Goal: Task Accomplishment & Management: Complete application form

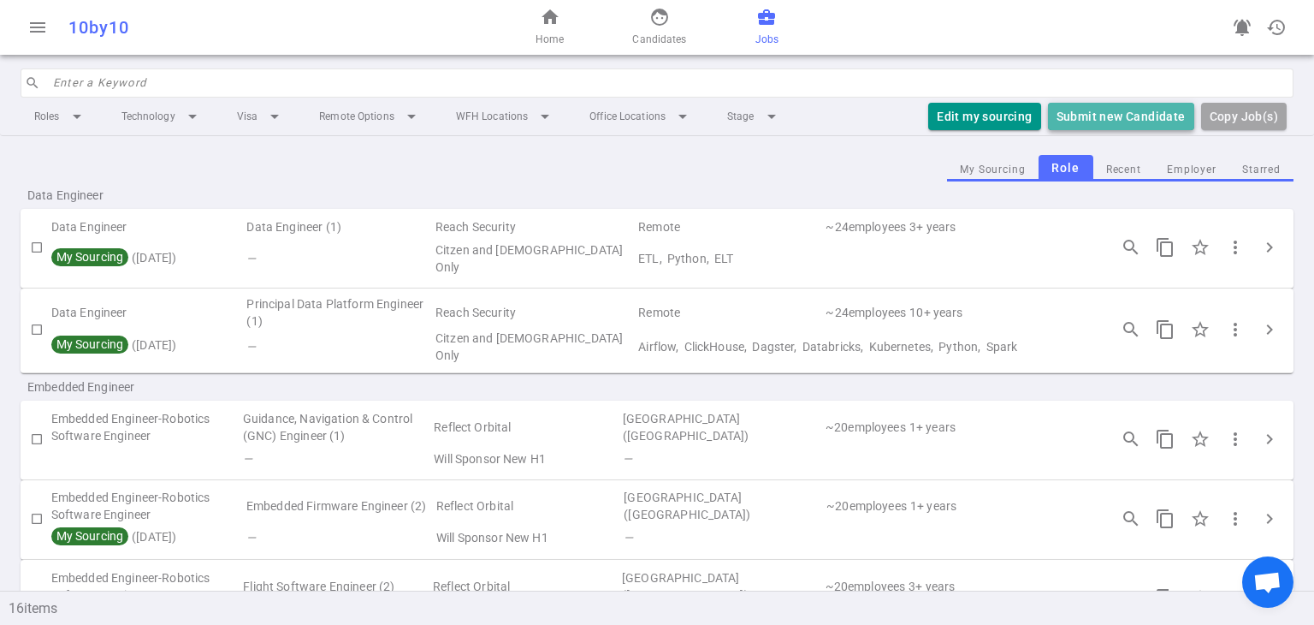
click at [651, 117] on button "Submit new Candidate" at bounding box center [1121, 117] width 146 height 28
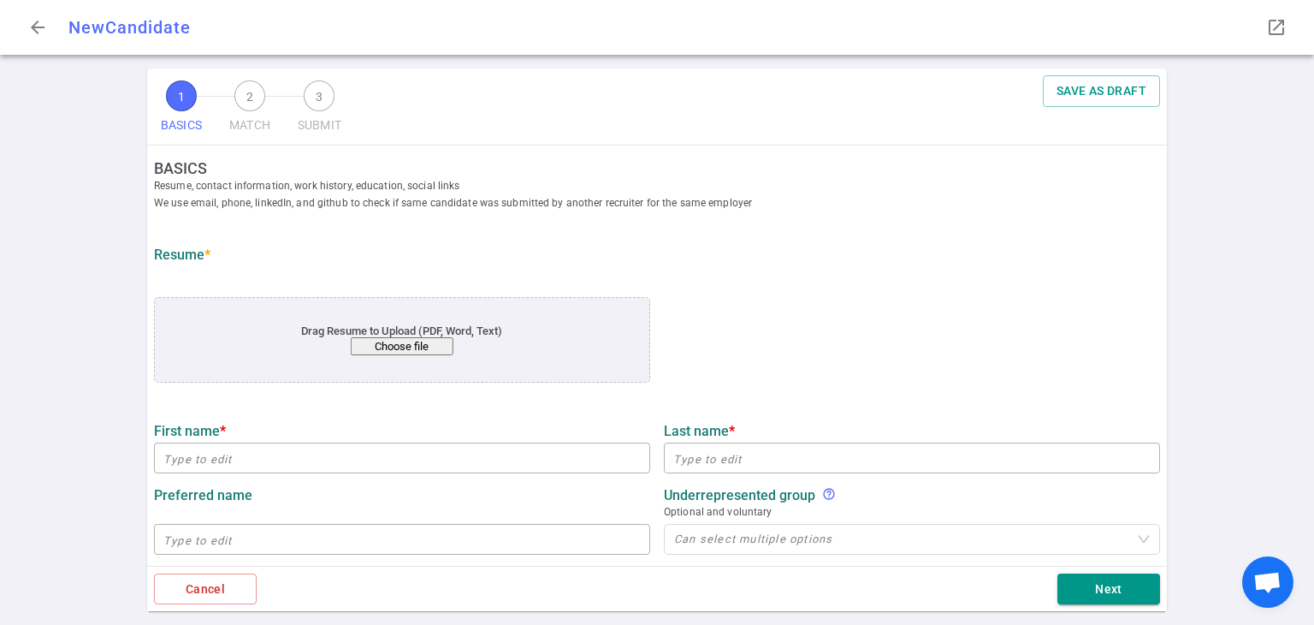
click at [407, 343] on button "Choose file" at bounding box center [402, 346] width 103 height 18
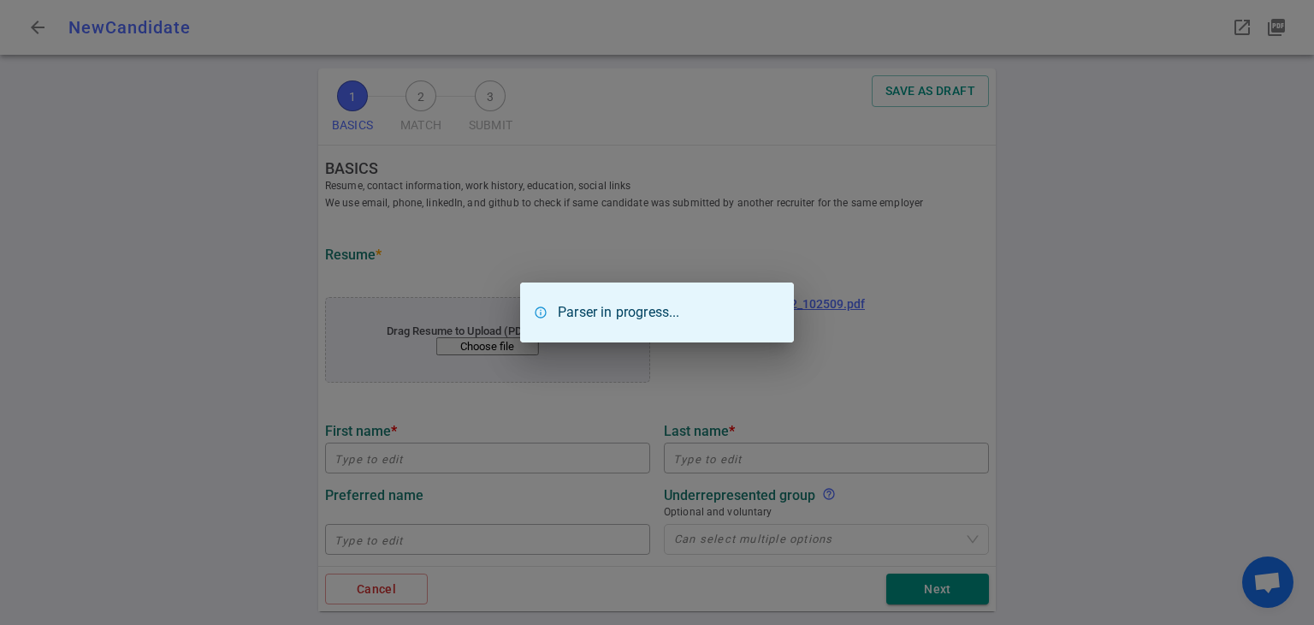
type input "[PERSON_NAME]"
type input "[EMAIL_ADDRESS][DOMAIN_NAME]"
type input "[PHONE_NUMBER]"
type input "[URL][DOMAIN_NAME]"
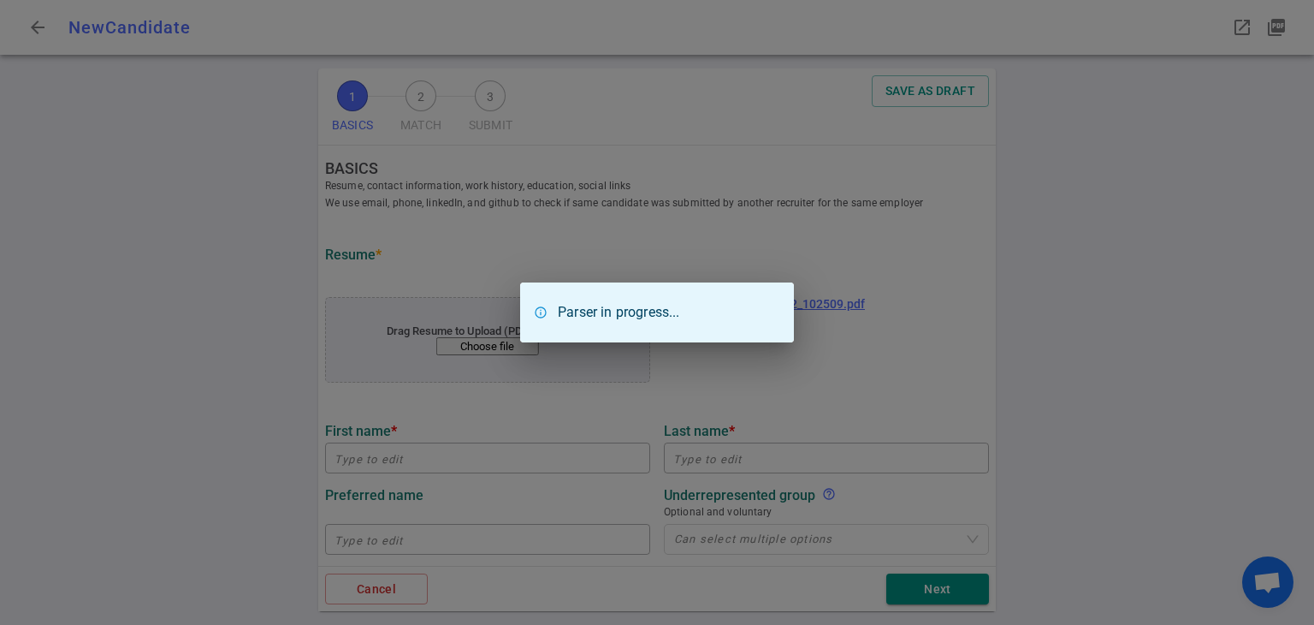
type input "[URL][DOMAIN_NAME]"
type input "Easypost yc S13"
type textarea "Engineering Manager"
type input "9.2"
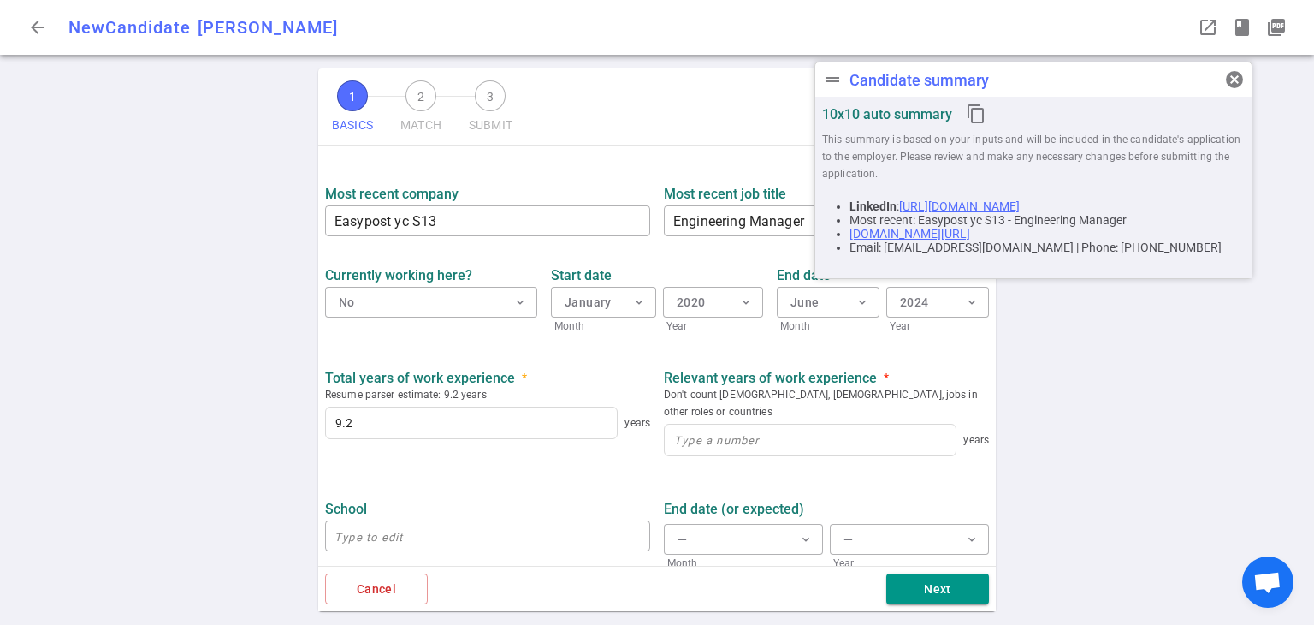
scroll to position [769, 0]
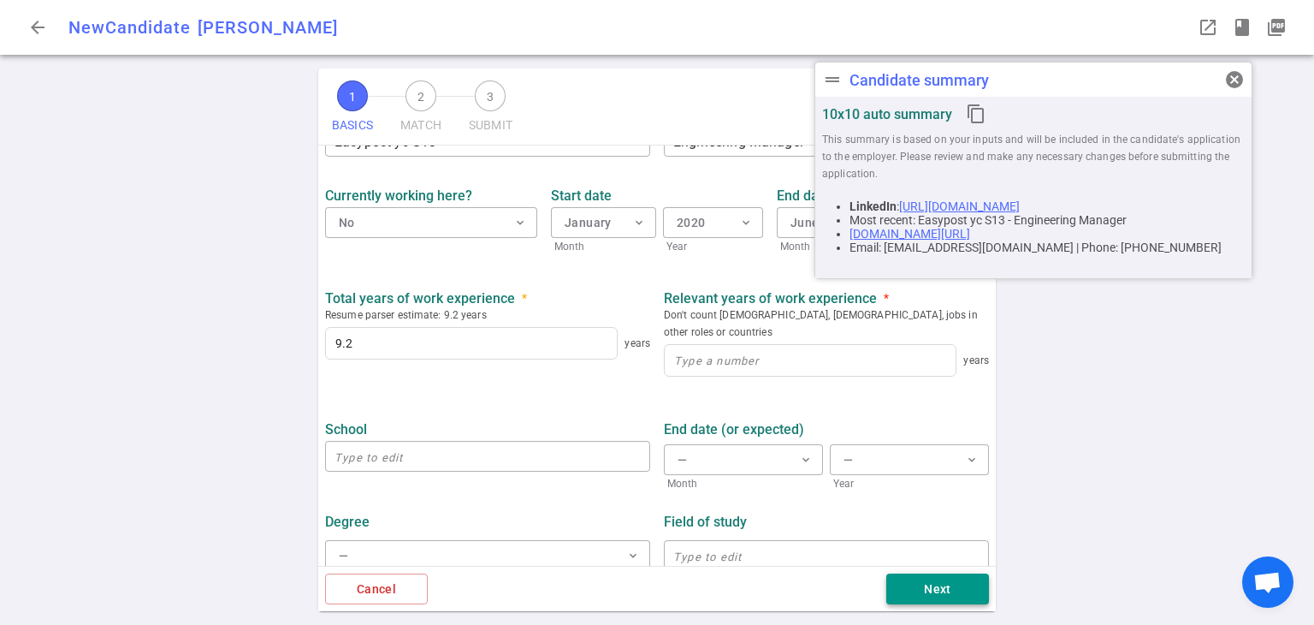
click at [651, 583] on button "Next" at bounding box center [937, 589] width 103 height 32
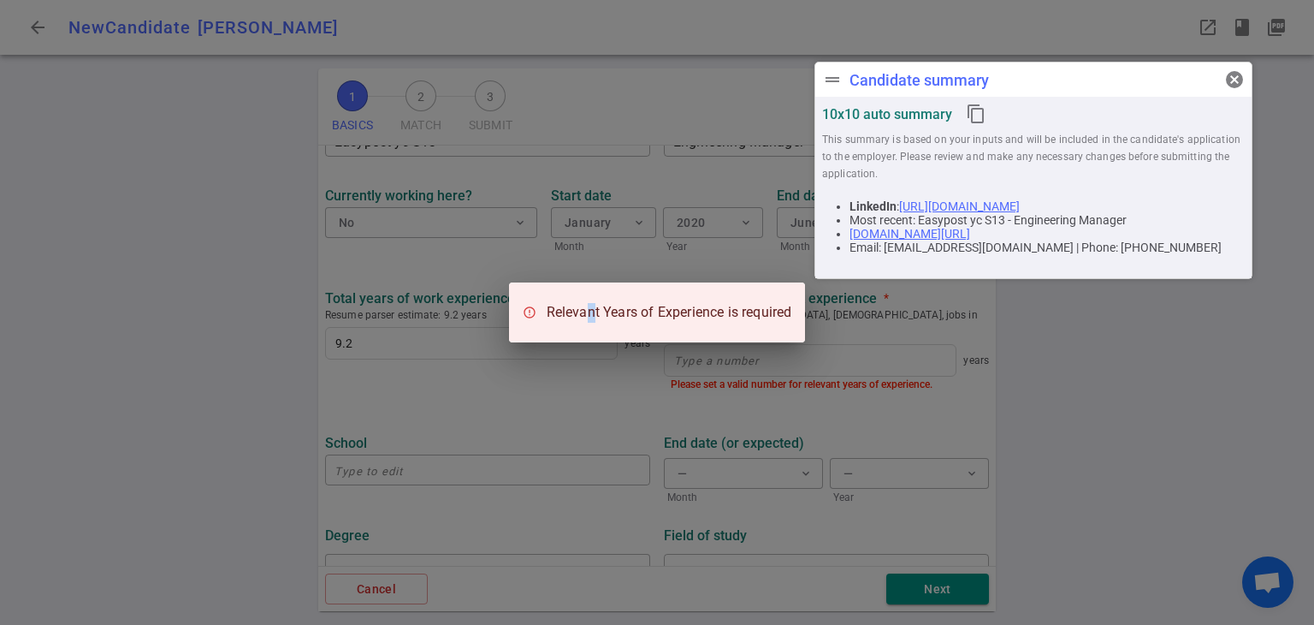
click at [587, 414] on div "Relevant Years of Experience is required" at bounding box center [657, 312] width 1314 height 625
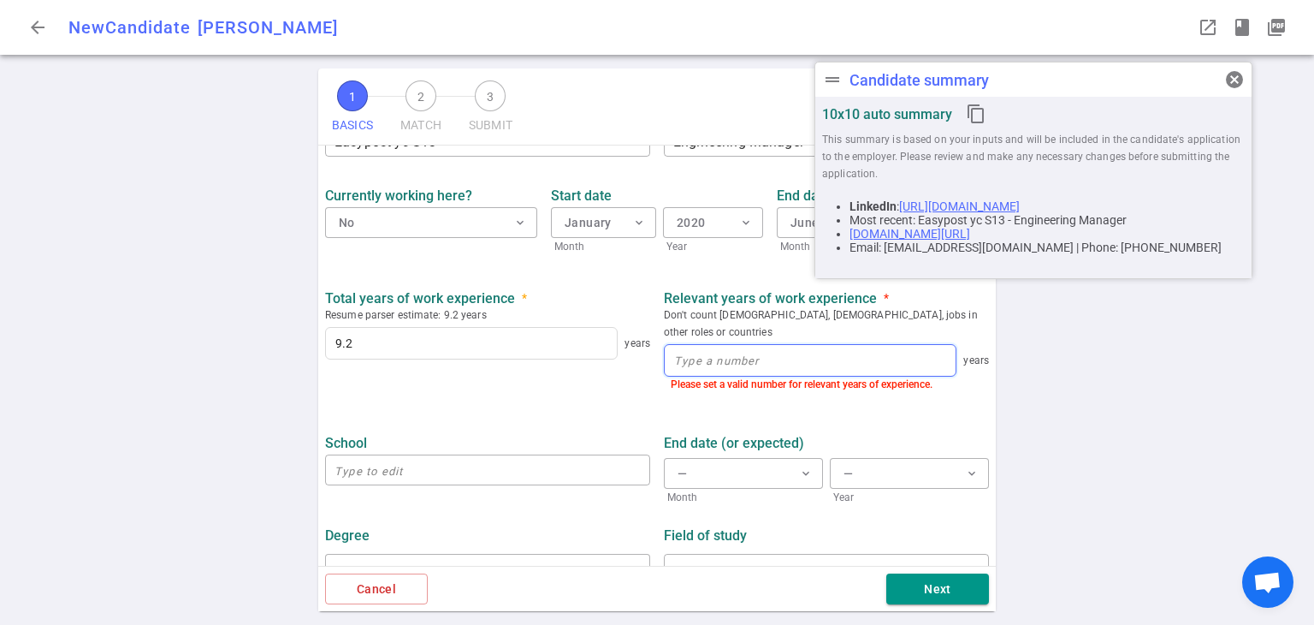
click at [651, 345] on input at bounding box center [810, 360] width 291 height 31
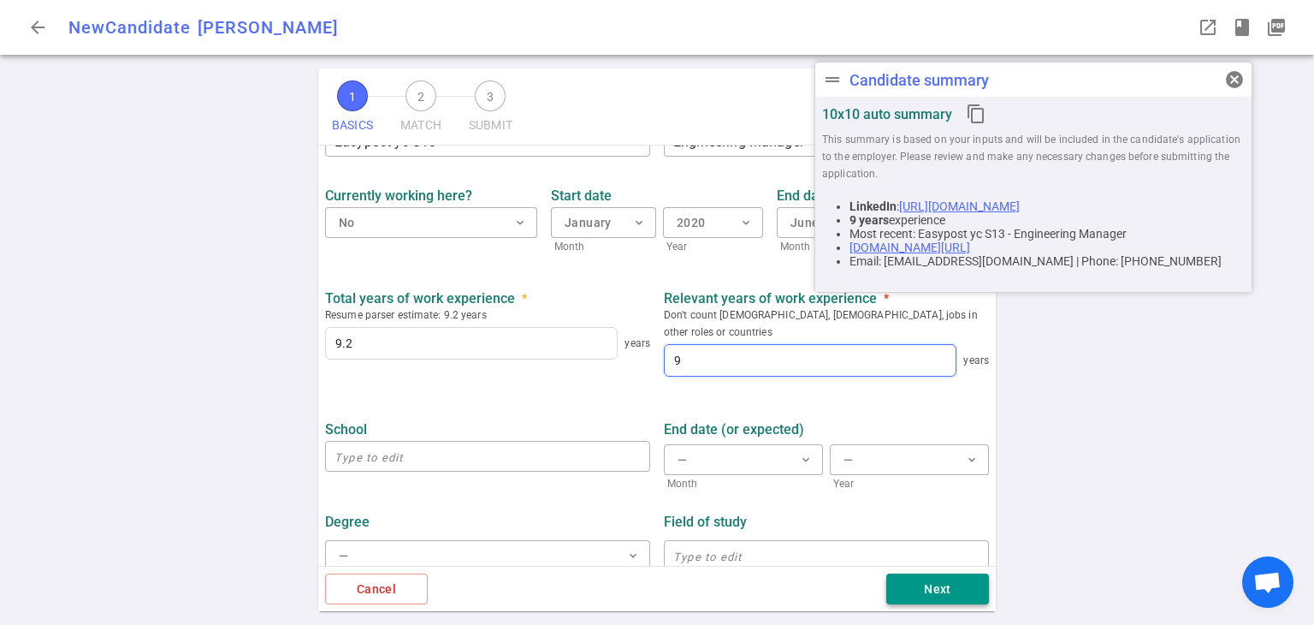
type input "9"
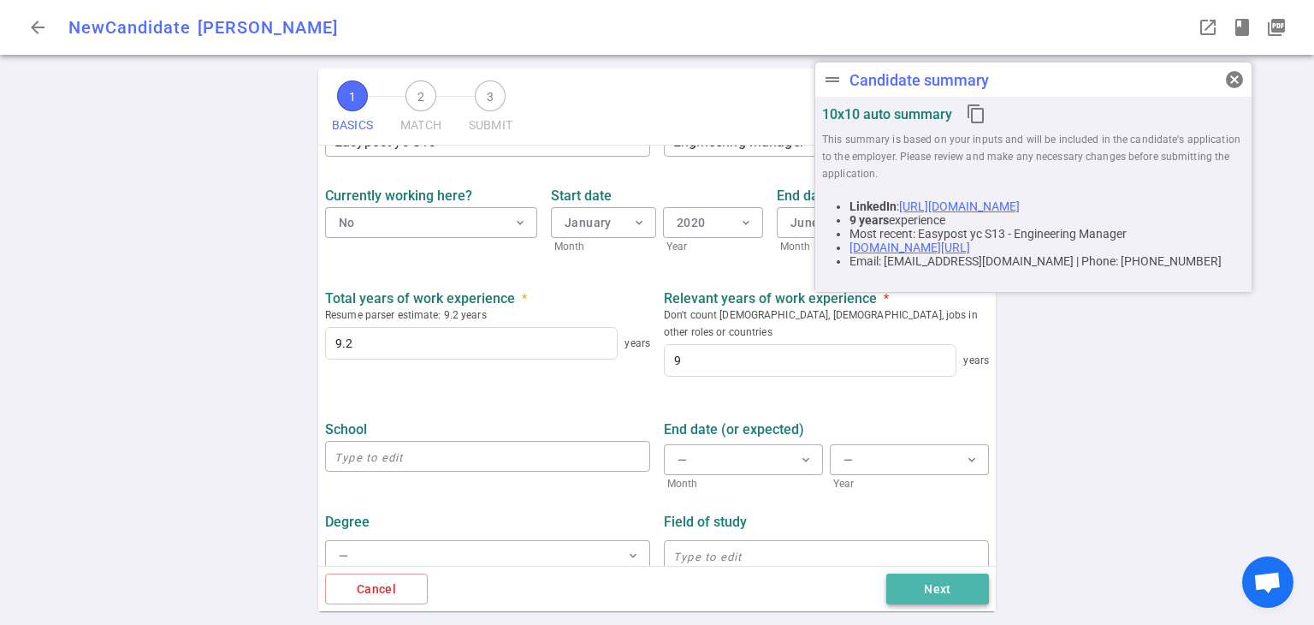
click at [651, 586] on button "Next" at bounding box center [937, 589] width 103 height 32
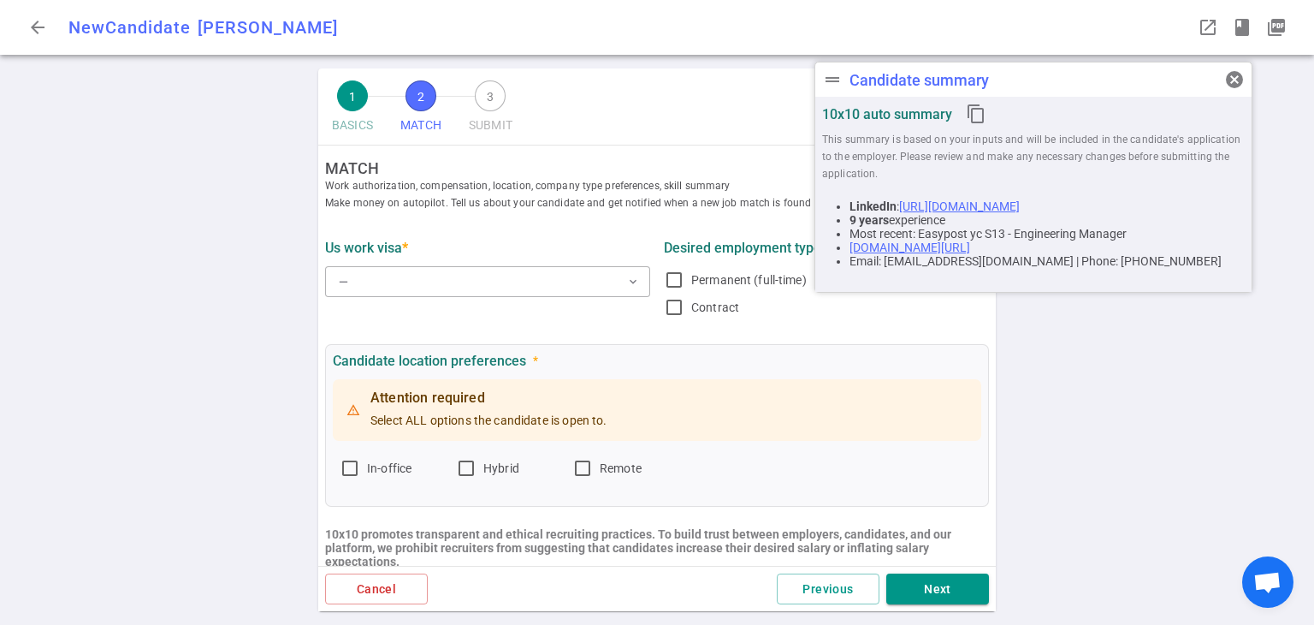
scroll to position [0, 0]
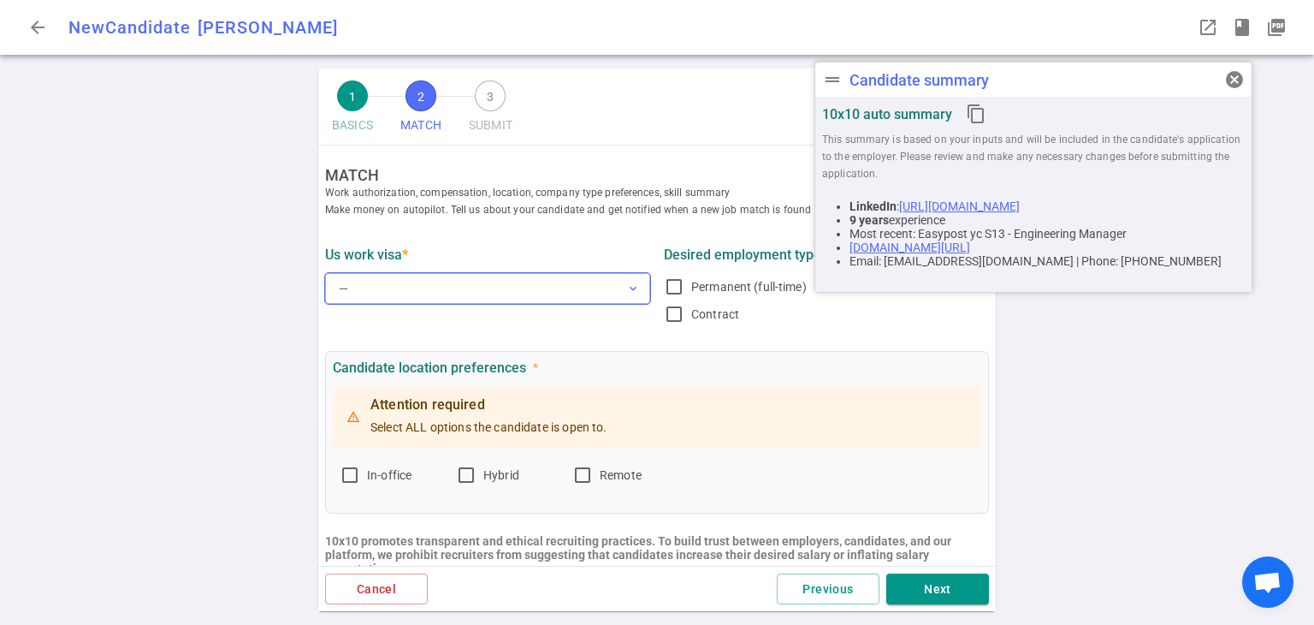
click at [619, 290] on button "— expand_more" at bounding box center [487, 288] width 325 height 31
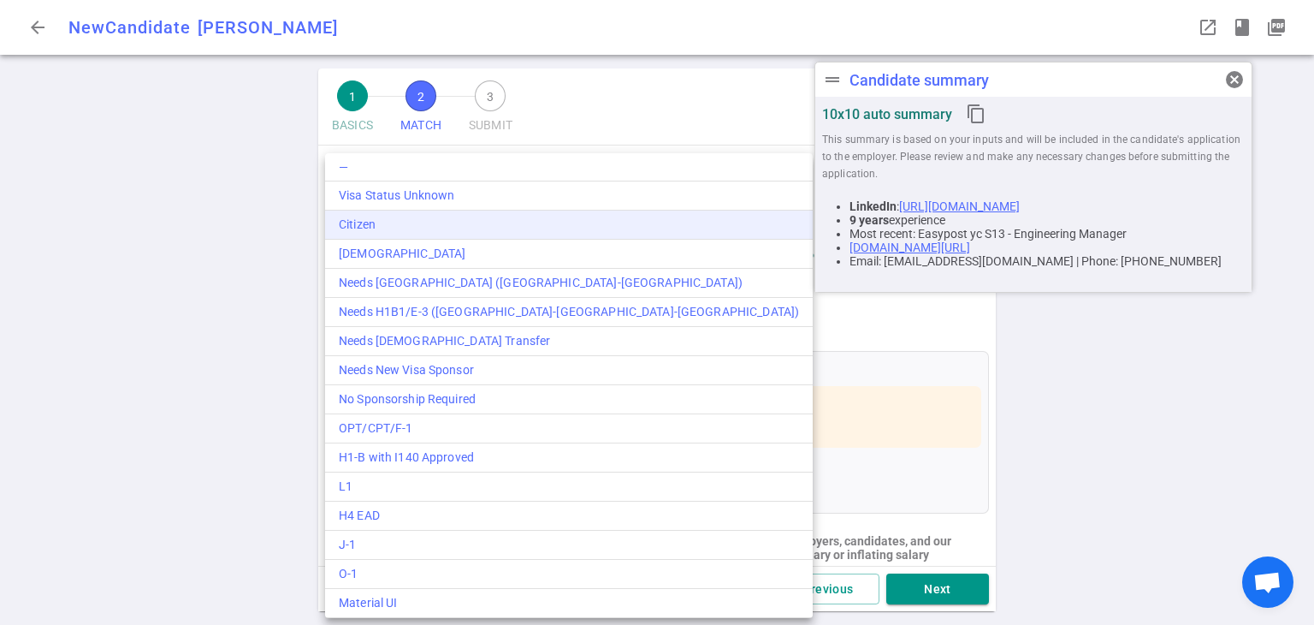
click at [489, 225] on div "Citizen" at bounding box center [569, 225] width 460 height 18
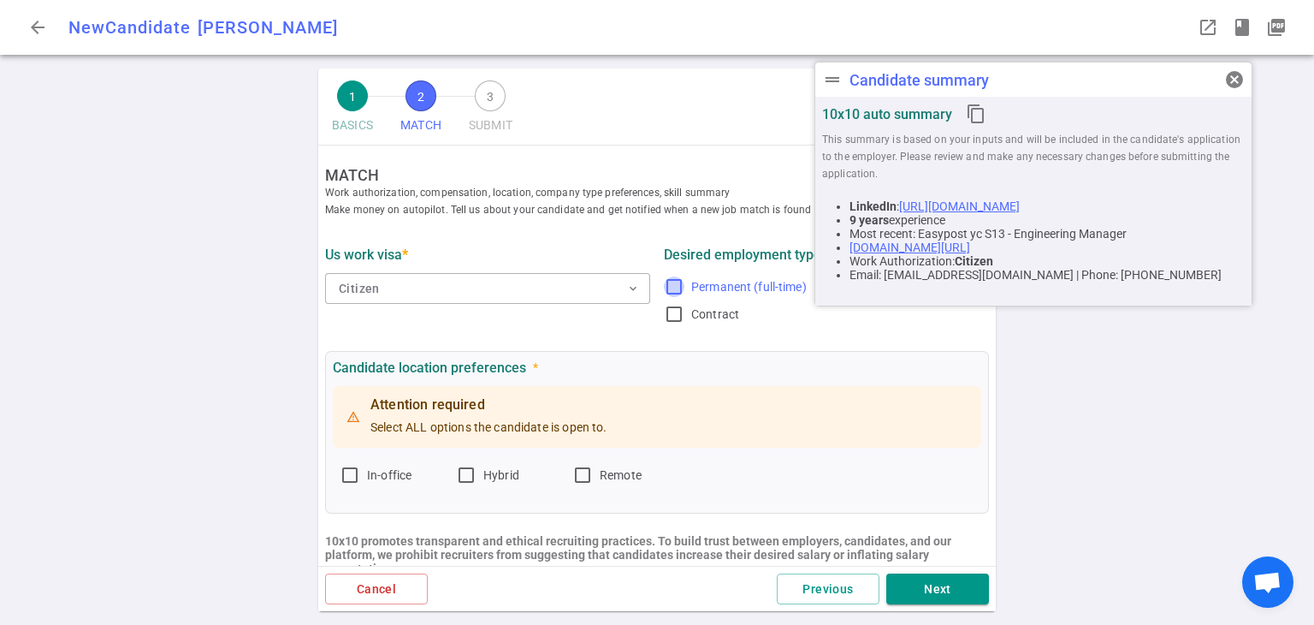
click at [651, 287] on input "Permanent (full-time)" at bounding box center [674, 286] width 21 height 21
checkbox input "true"
click at [354, 474] on input "In-office" at bounding box center [350, 475] width 21 height 21
checkbox input "true"
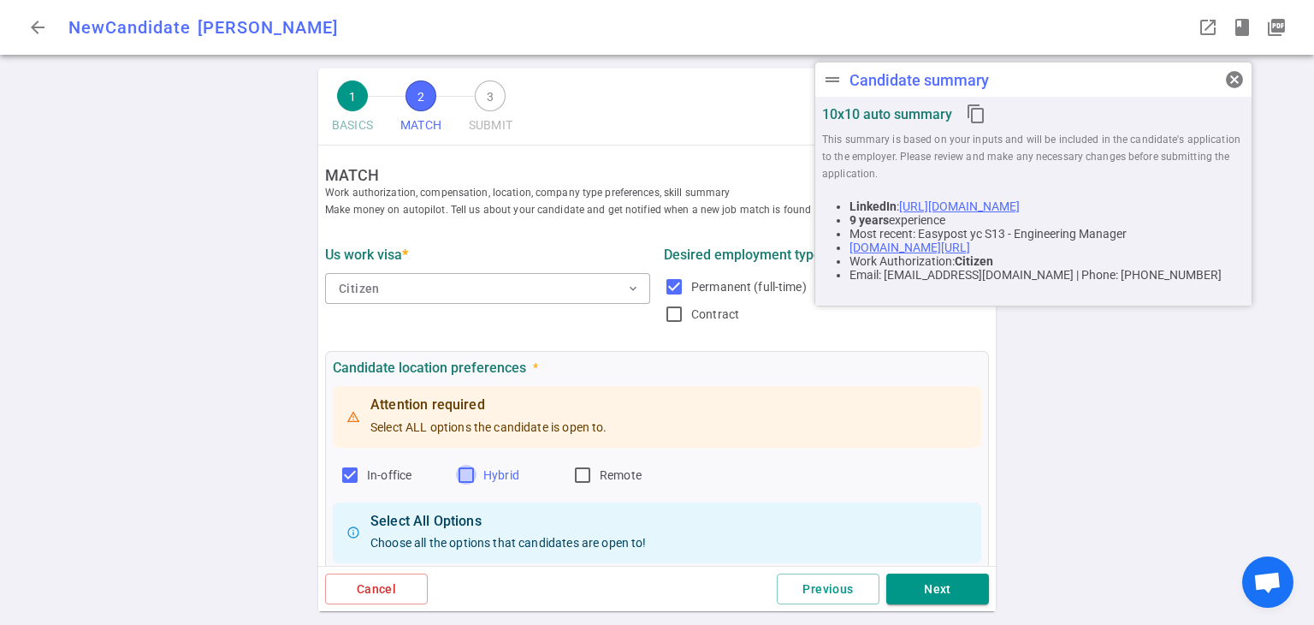
click at [463, 477] on input "Hybrid" at bounding box center [466, 475] width 21 height 21
checkbox input "true"
click at [582, 470] on input "Remote" at bounding box center [582, 475] width 21 height 21
checkbox input "true"
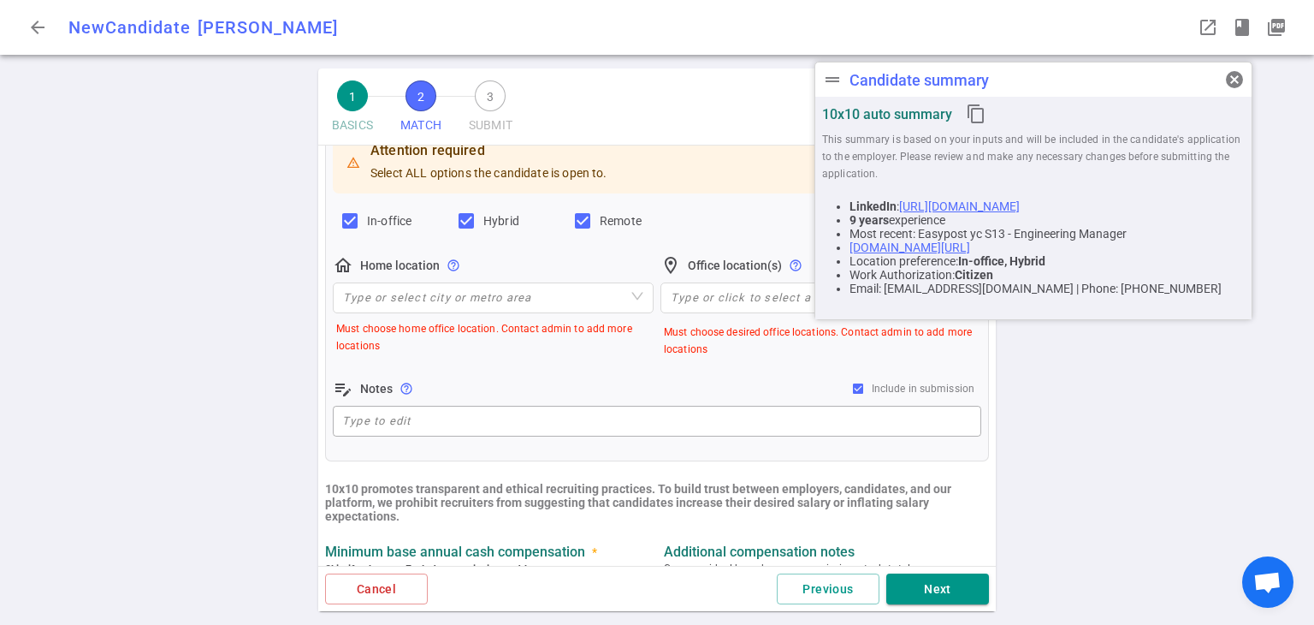
scroll to position [255, 0]
click at [516, 305] on input "search" at bounding box center [493, 296] width 300 height 29
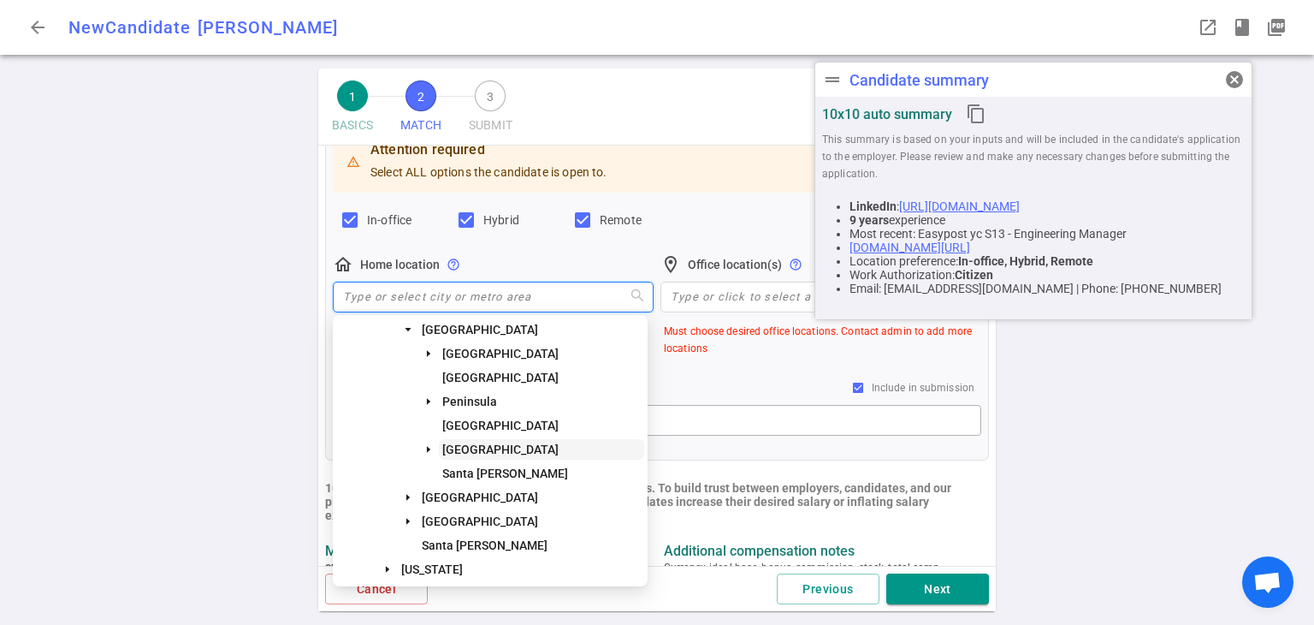
scroll to position [171, 0]
click at [491, 422] on span "[GEOGRAPHIC_DATA]" at bounding box center [500, 425] width 116 height 14
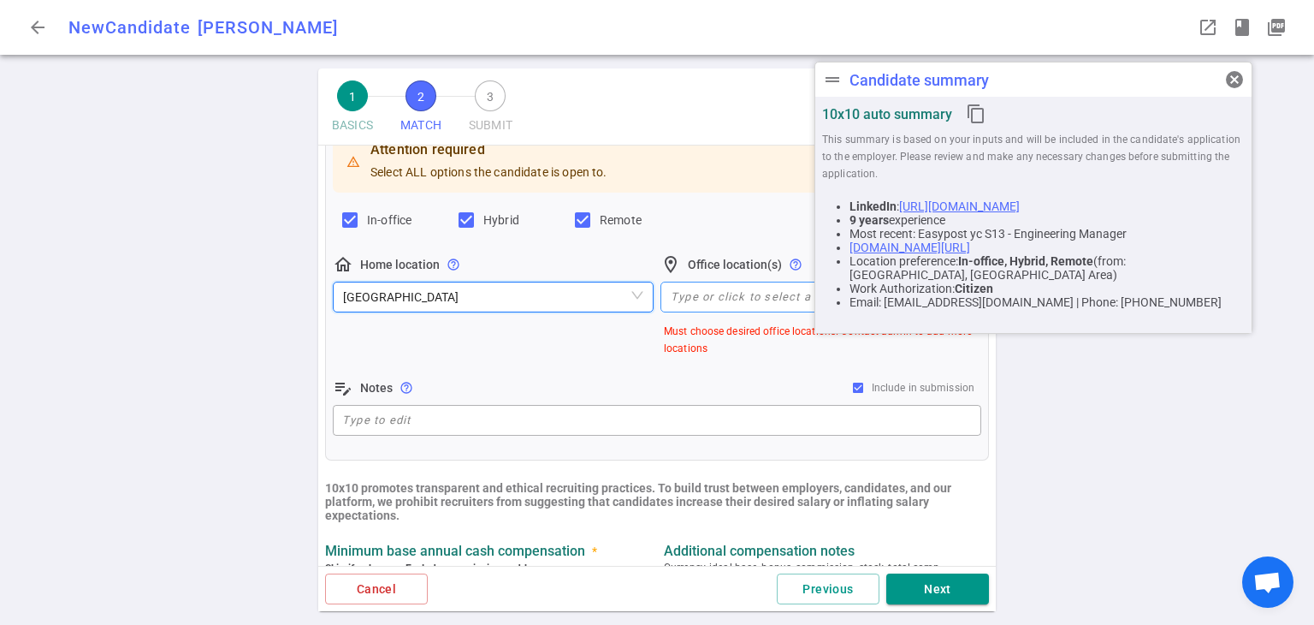
click at [651, 292] on div at bounding box center [812, 296] width 296 height 13
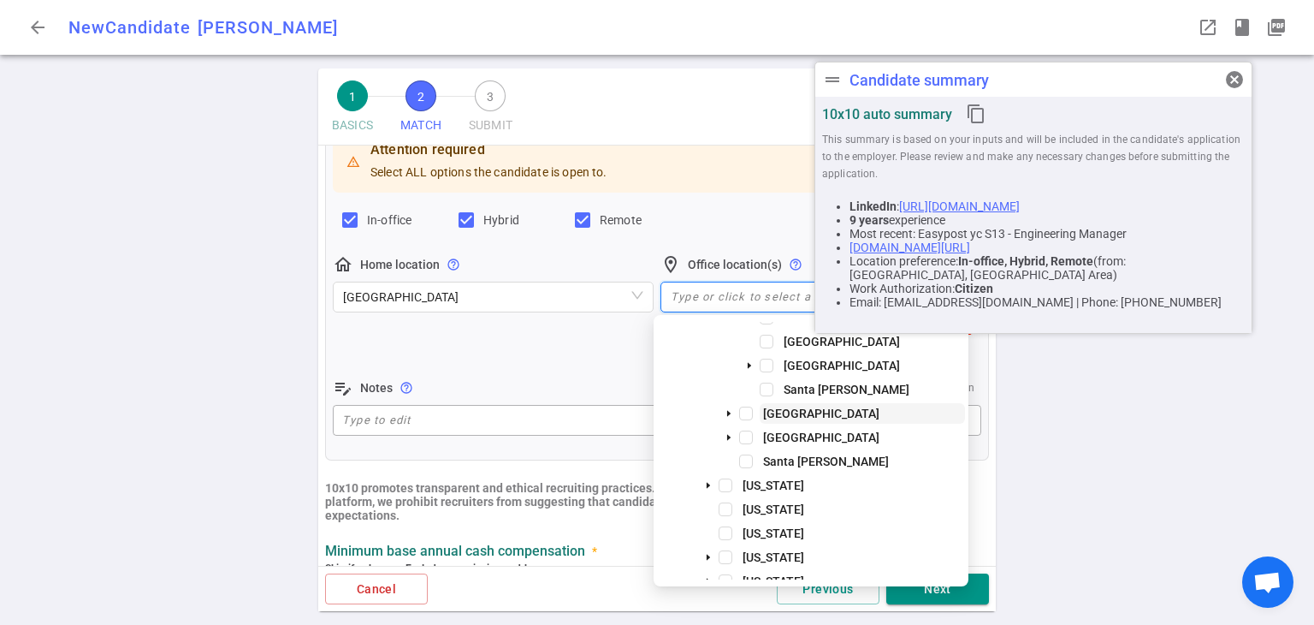
scroll to position [256, 0]
click at [651, 337] on div "[GEOGRAPHIC_DATA]" at bounding box center [811, 341] width 308 height 24
click at [651, 337] on span "[GEOGRAPHIC_DATA]" at bounding box center [842, 340] width 116 height 14
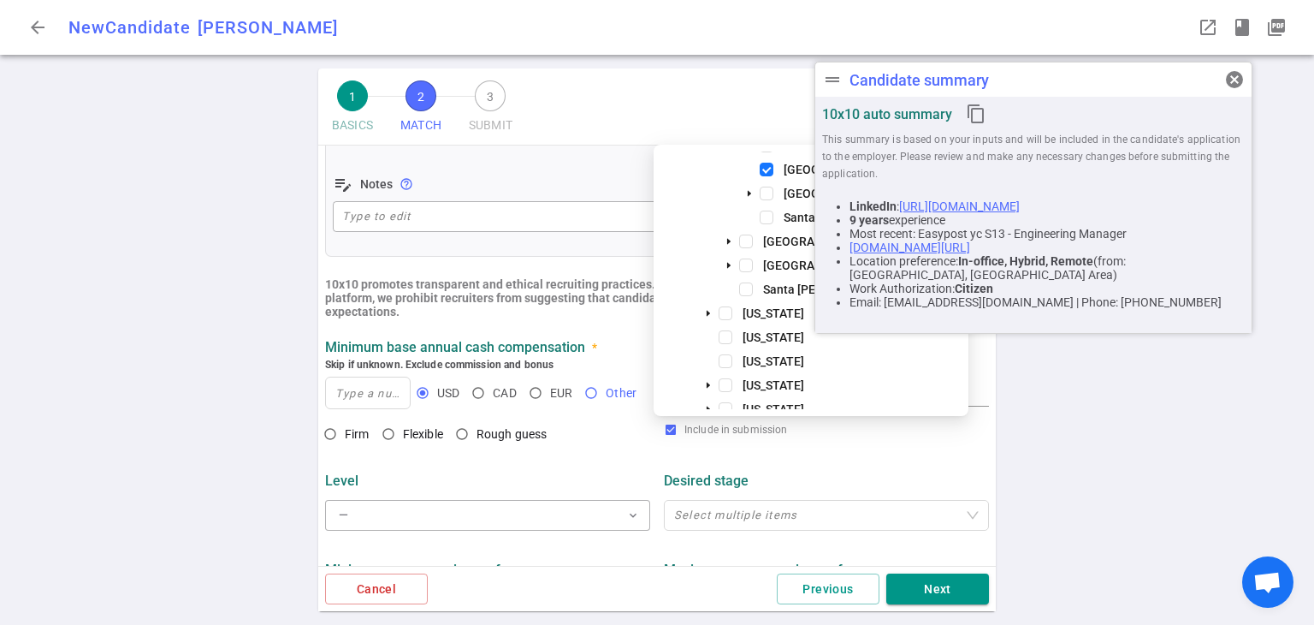
scroll to position [425, 0]
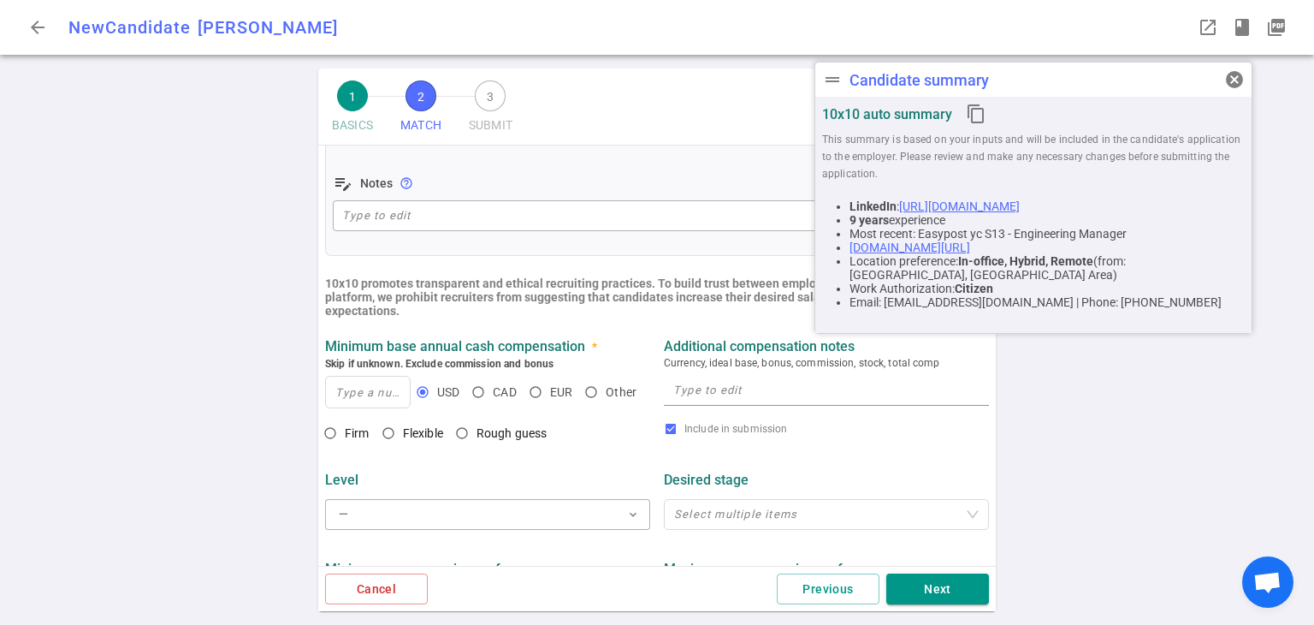
click at [651, 423] on div "1 BASICS 2 MATCH 3 SUBMIT SAVE AS DRAFT MATCH Work authorization, compensation,…" at bounding box center [657, 346] width 1314 height 556
click at [651, 482] on div "1 BASICS 2 MATCH 3 SUBMIT SAVE AS DRAFT MATCH Work authorization, compensation,…" at bounding box center [657, 346] width 1314 height 556
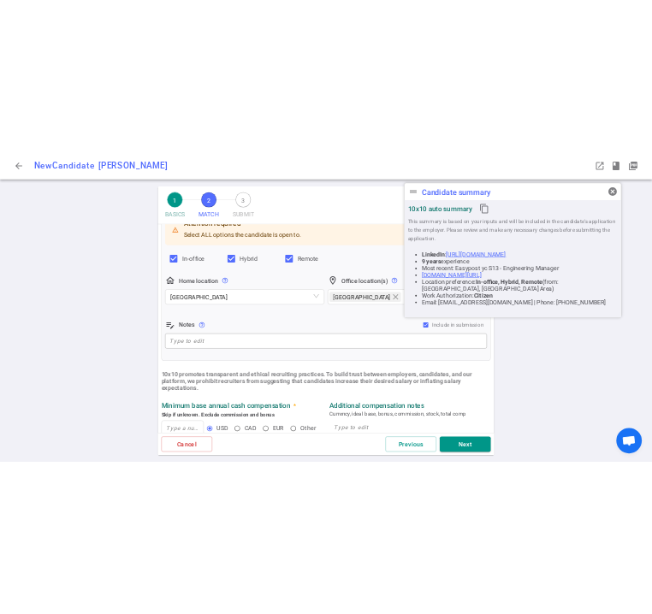
scroll to position [255, 0]
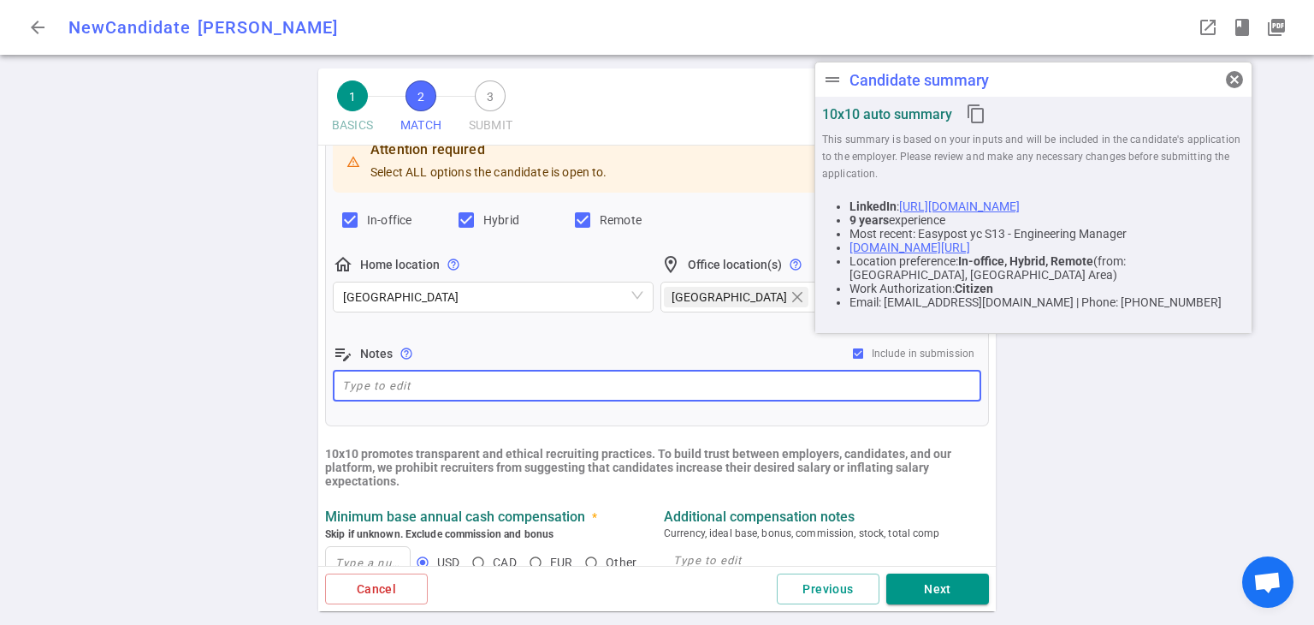
click at [411, 381] on textarea at bounding box center [657, 386] width 630 height 20
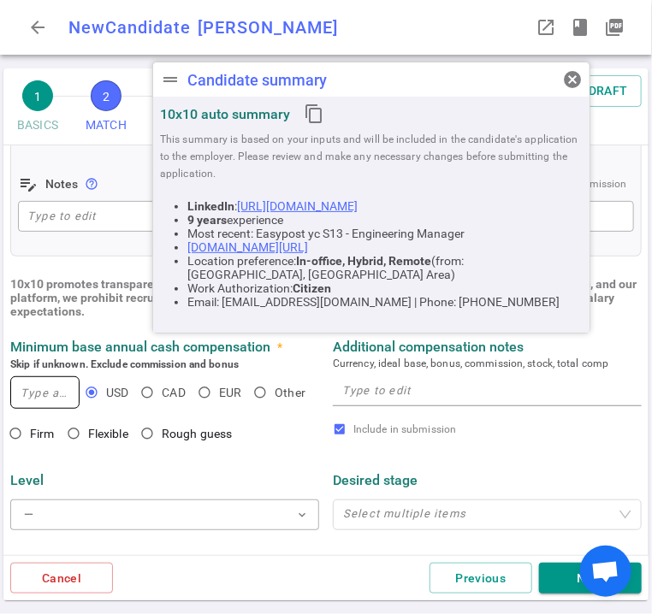
scroll to position [425, 0]
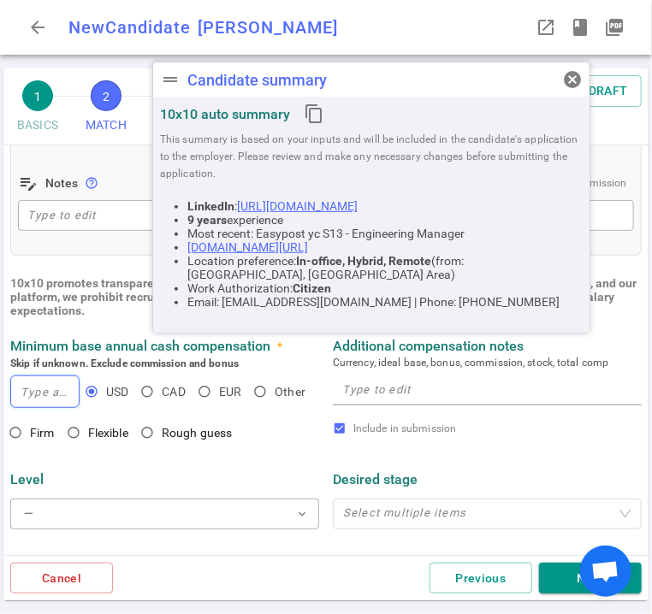
click at [49, 400] on input at bounding box center [45, 391] width 68 height 31
type input "200,000"
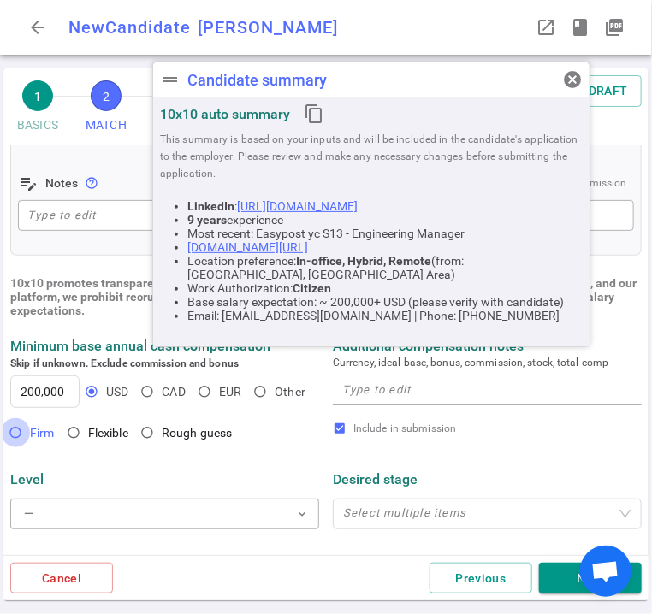
click at [24, 432] on input "Firm" at bounding box center [15, 432] width 29 height 29
radio input "true"
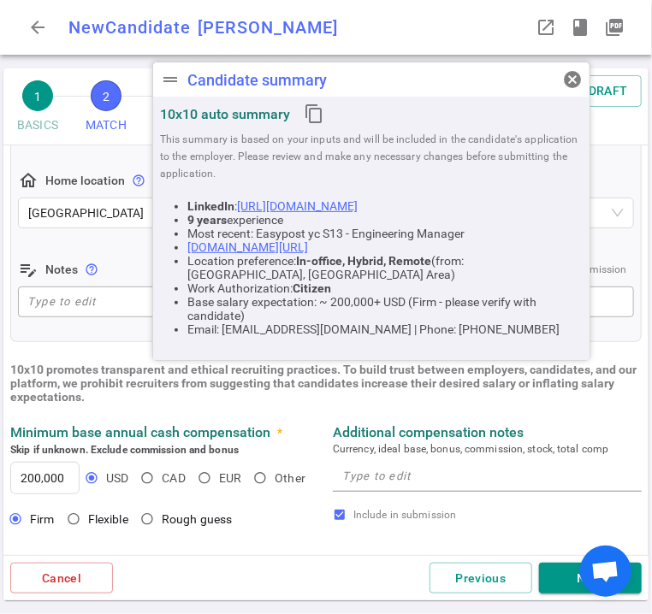
scroll to position [340, 0]
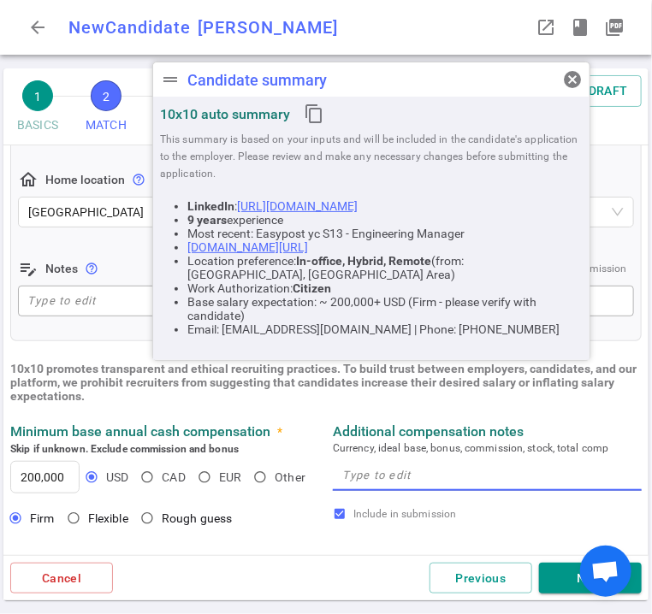
paste textarea "Comp Target: $200 - $240K base"
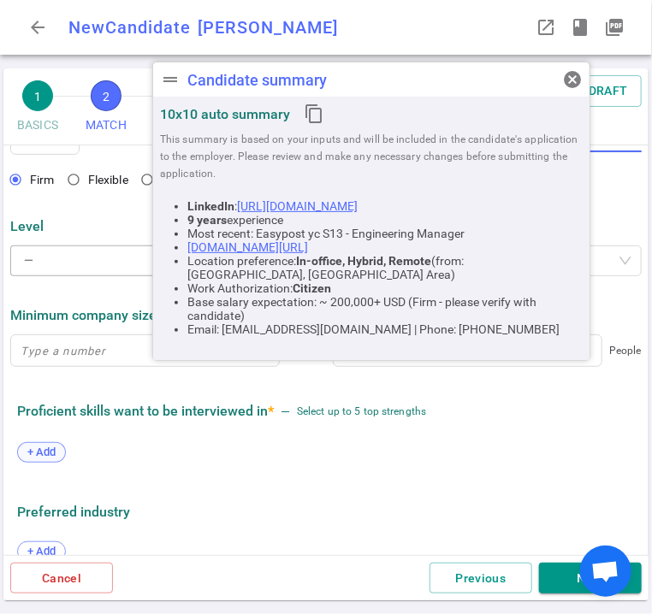
type textarea "Comp Target: $200 - $240K base"
click at [42, 451] on span "+ Add" at bounding box center [41, 451] width 40 height 13
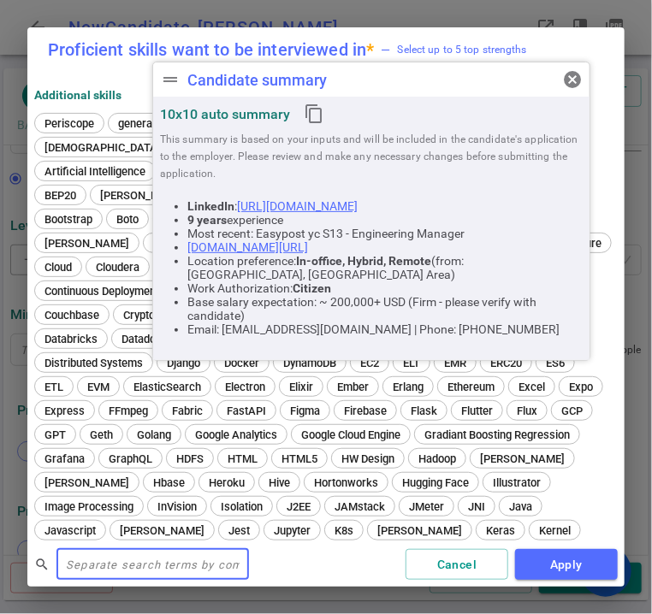
scroll to position [680, 0]
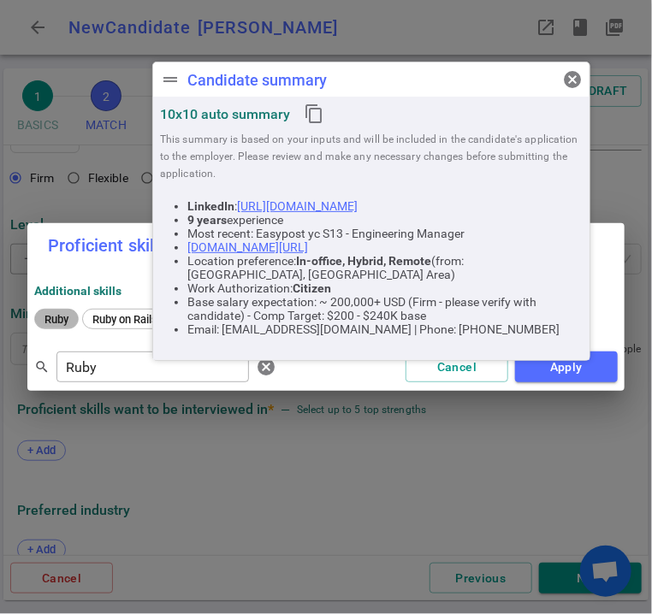
click at [56, 316] on span "Ruby" at bounding box center [57, 319] width 36 height 13
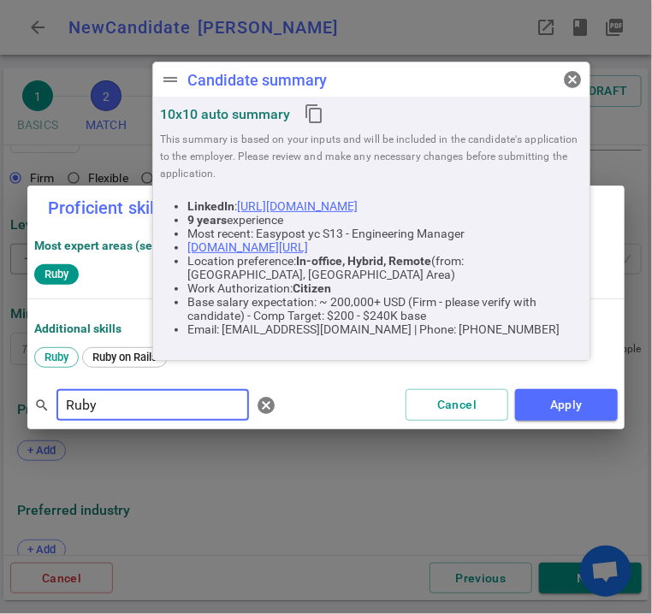
drag, startPoint x: 72, startPoint y: 412, endPoint x: 15, endPoint y: 419, distance: 57.0
click at [15, 419] on div "Proficient skills want to be interviewed in * — Select up to 5 top strengths Mo…" at bounding box center [326, 307] width 652 height 614
type input "Python"
click at [72, 368] on div "Python" at bounding box center [326, 359] width 584 height 24
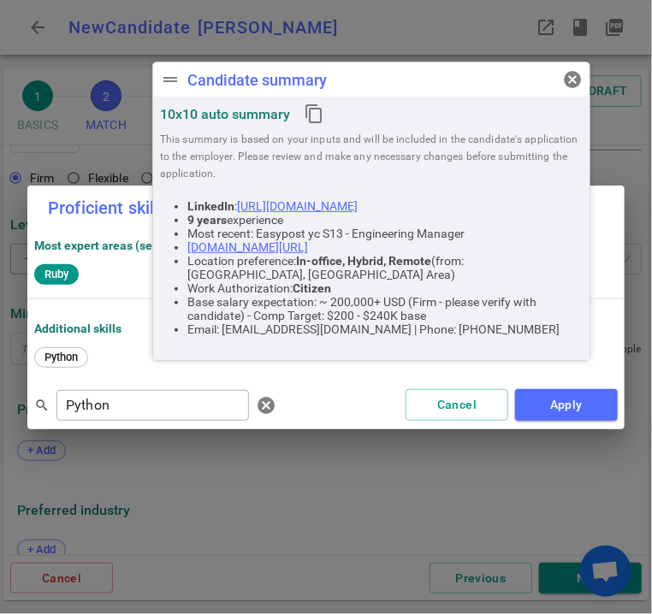
click at [74, 344] on div "Python" at bounding box center [326, 359] width 584 height 31
click at [73, 354] on span "Python" at bounding box center [61, 357] width 45 height 13
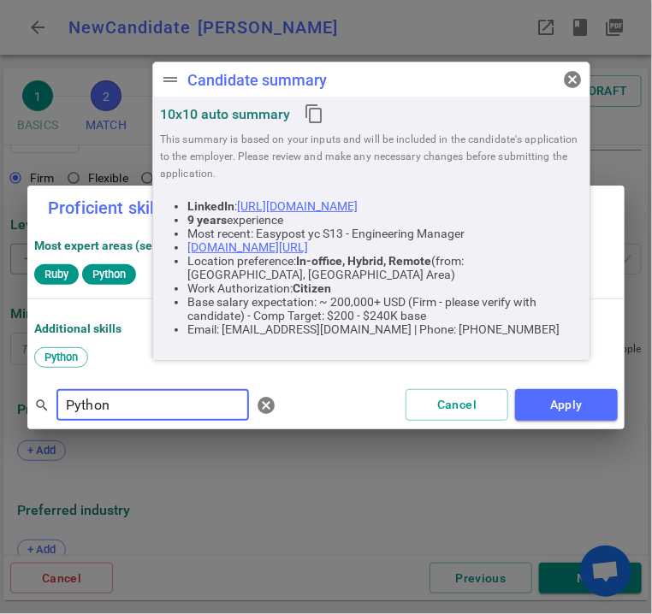
drag, startPoint x: 113, startPoint y: 408, endPoint x: 48, endPoint y: 404, distance: 65.2
click at [48, 404] on div "search Python ​ cancel" at bounding box center [158, 405] width 249 height 34
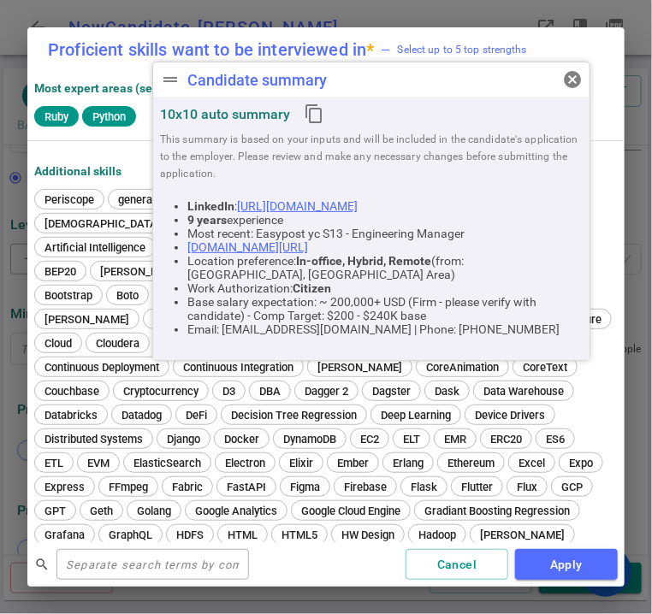
drag, startPoint x: 582, startPoint y: 572, endPoint x: 419, endPoint y: 593, distance: 164.0
click at [419, 593] on div "Proficient skills want to be interviewed in * — Select up to 5 top strengths Mo…" at bounding box center [326, 307] width 652 height 614
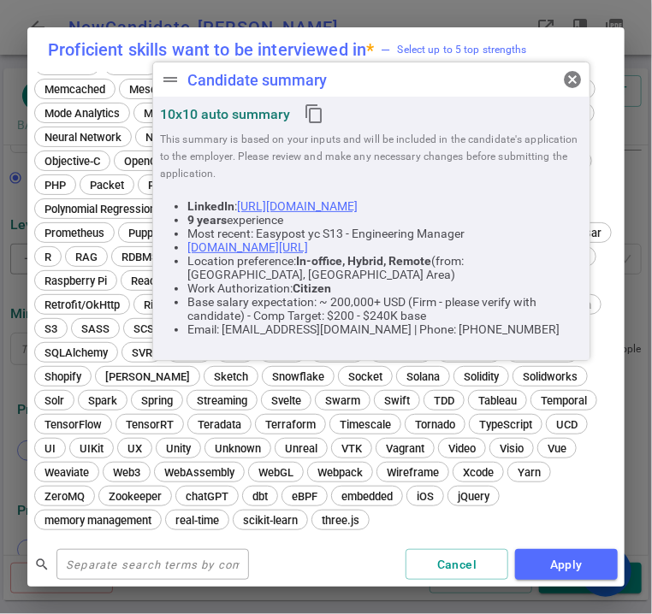
scroll to position [616, 0]
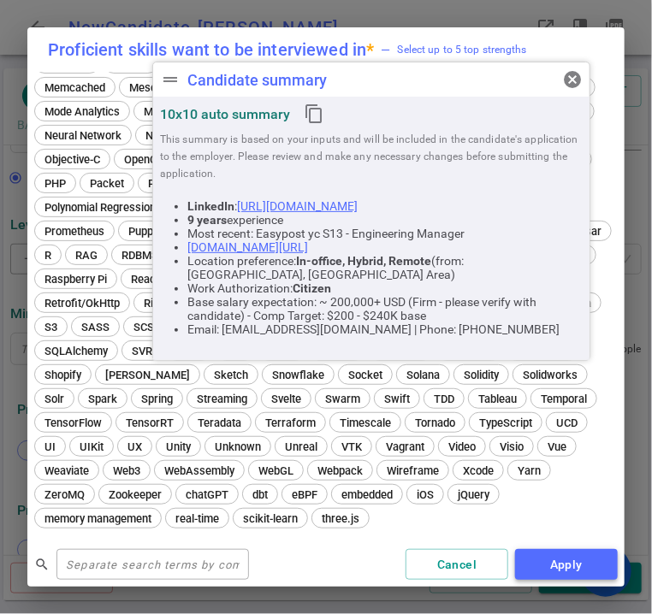
click at [553, 568] on button "Apply" at bounding box center [566, 565] width 103 height 32
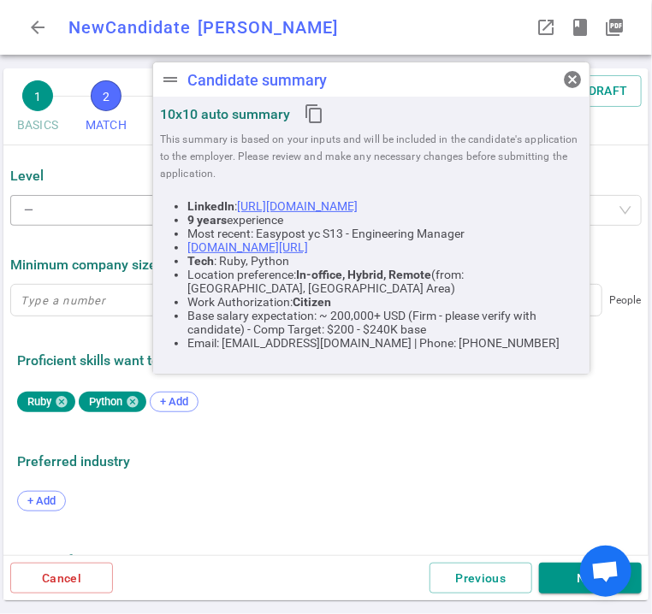
scroll to position [807, 0]
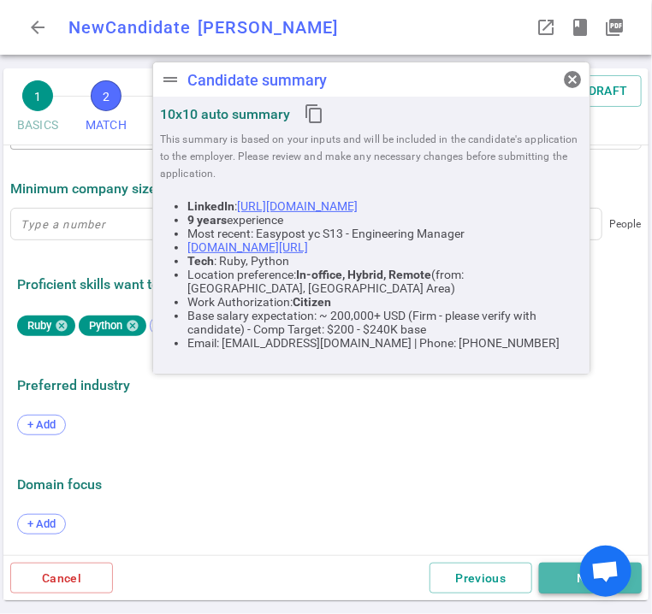
click at [551, 575] on button "Next" at bounding box center [590, 579] width 103 height 32
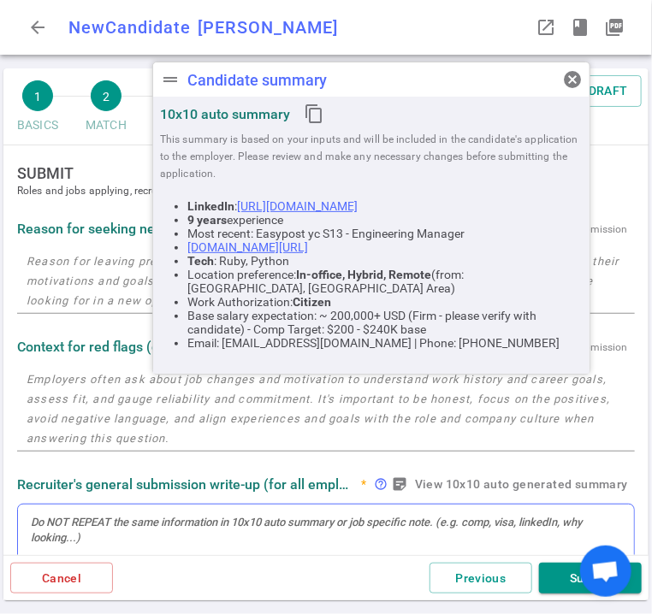
scroll to position [0, 0]
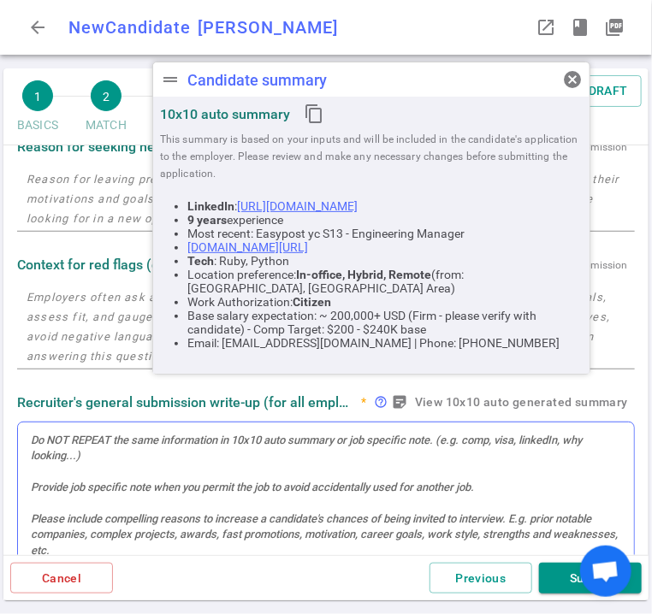
click at [45, 453] on div at bounding box center [326, 502] width 616 height 158
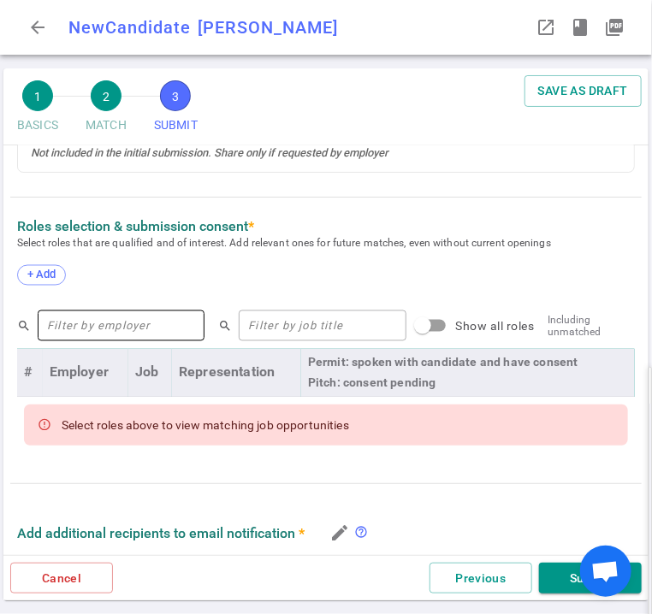
scroll to position [717, 0]
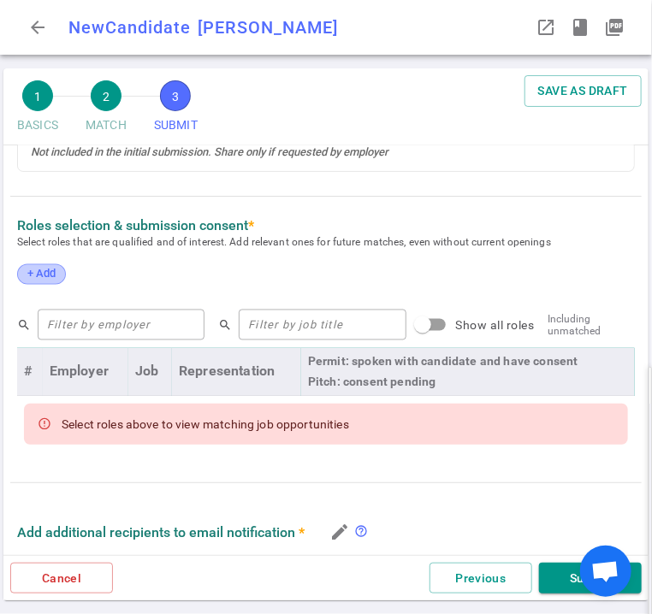
click at [46, 275] on span "+ Add" at bounding box center [41, 274] width 40 height 13
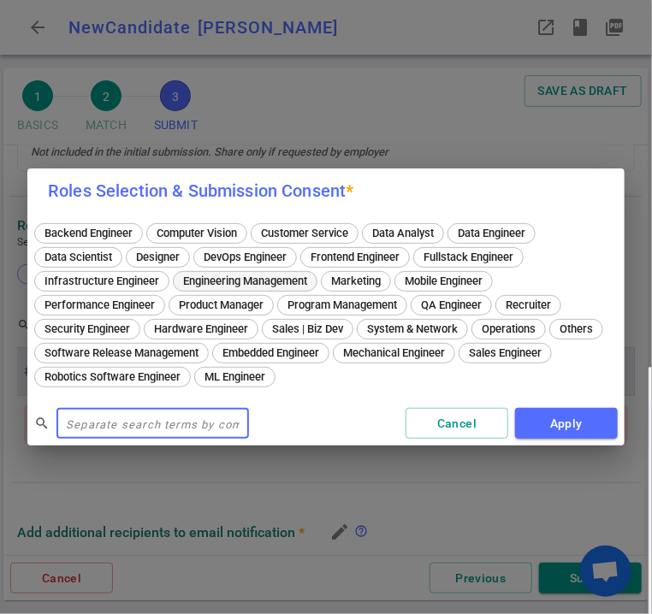
click at [276, 277] on span "Engineering Management" at bounding box center [245, 281] width 136 height 13
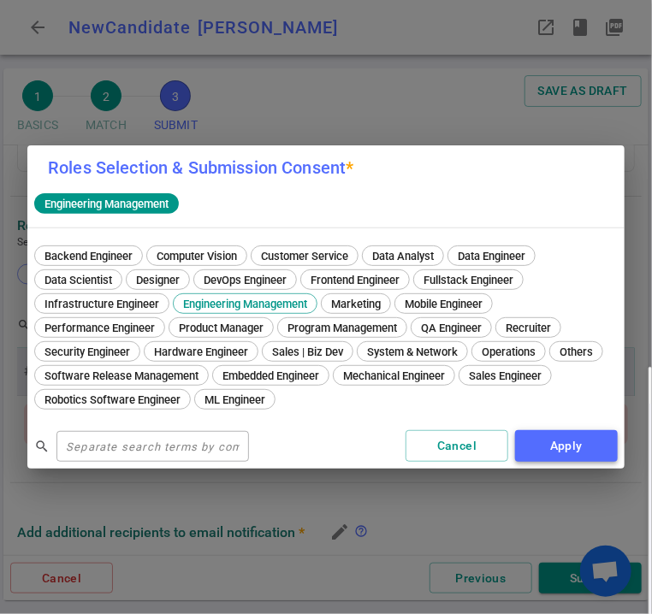
click at [599, 442] on button "Apply" at bounding box center [566, 446] width 103 height 32
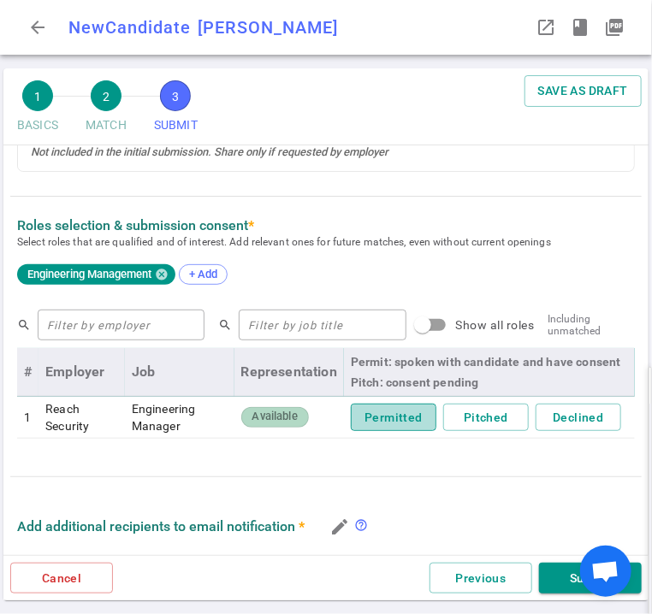
click at [397, 424] on button "Permitted" at bounding box center [394, 418] width 86 height 28
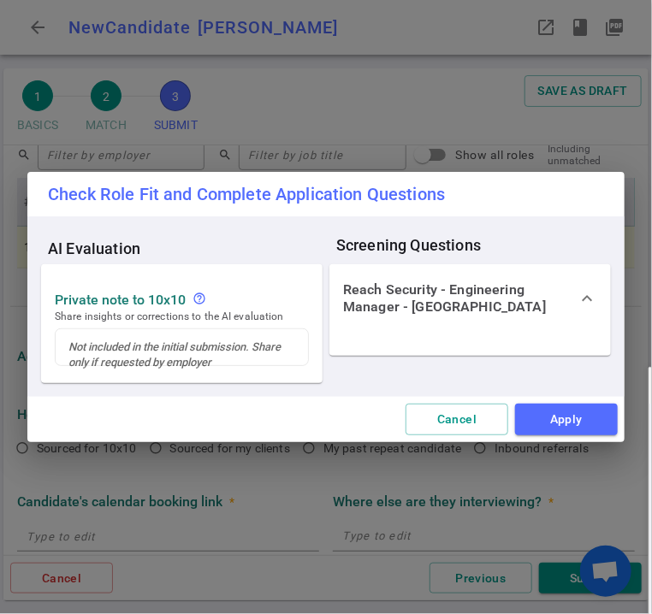
scroll to position [852, 0]
click at [561, 410] on button "Apply" at bounding box center [566, 420] width 103 height 32
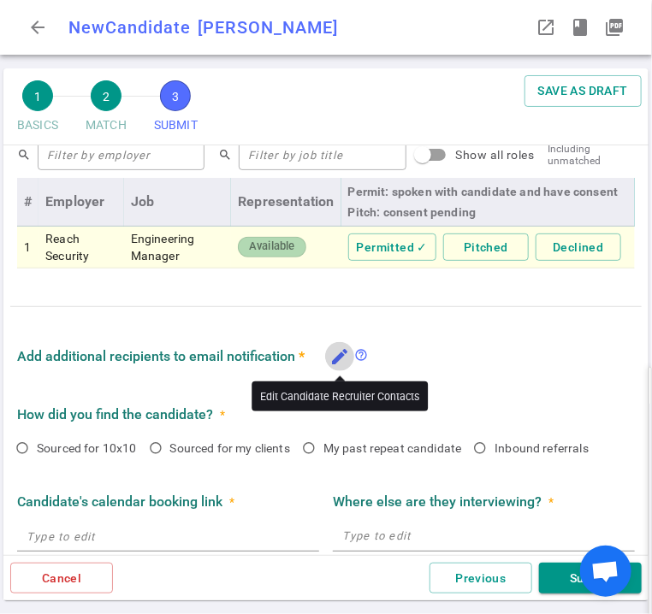
click at [348, 355] on icon "edit" at bounding box center [339, 357] width 21 height 21
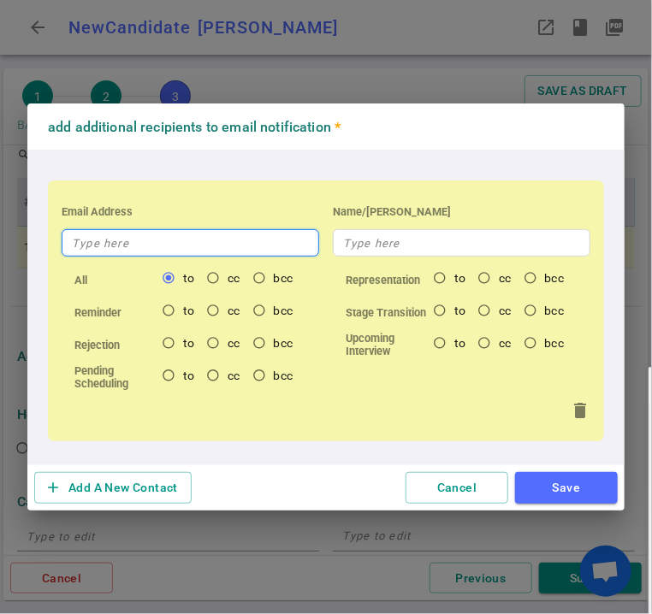
click at [151, 240] on input "text" at bounding box center [191, 242] width 258 height 27
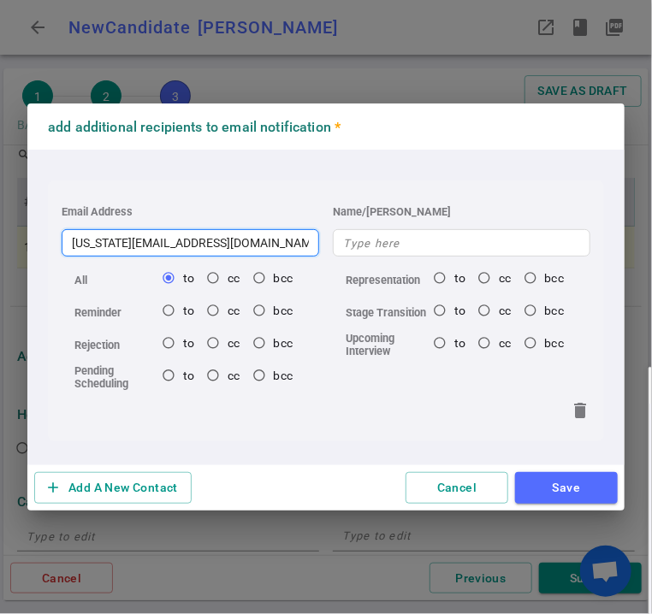
type input "[US_STATE][EMAIL_ADDRESS][DOMAIN_NAME]"
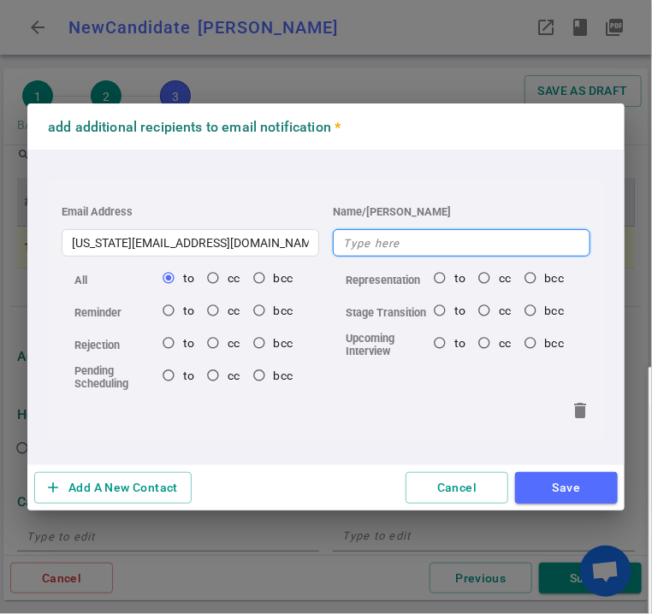
click at [418, 247] on input "text" at bounding box center [462, 242] width 258 height 27
type input "[US_STATE]"
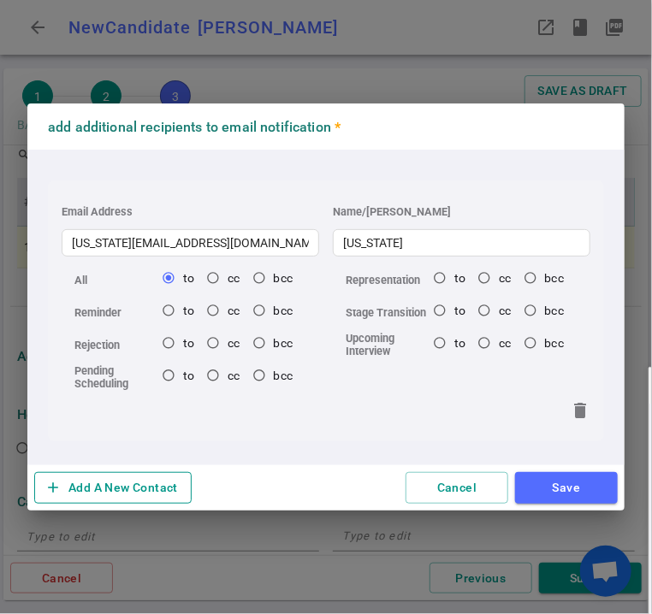
click at [127, 487] on button "add Add A New Contact" at bounding box center [112, 488] width 157 height 32
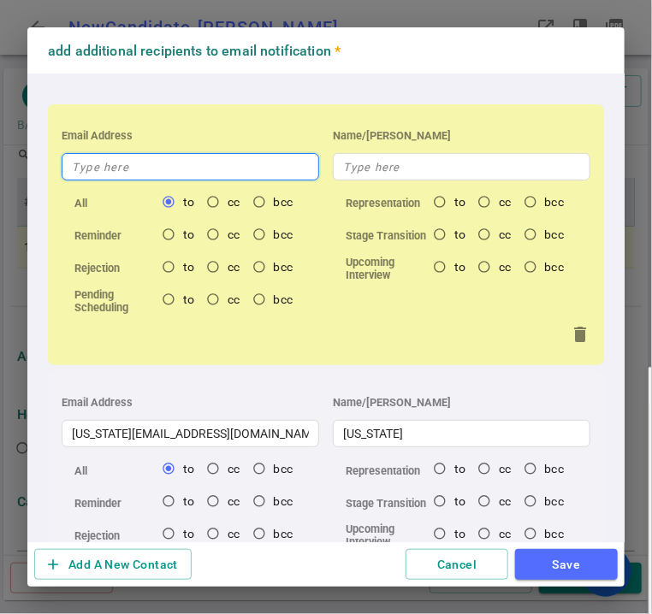
click at [124, 170] on input "text" at bounding box center [191, 166] width 258 height 27
type input "s"
radio input "true"
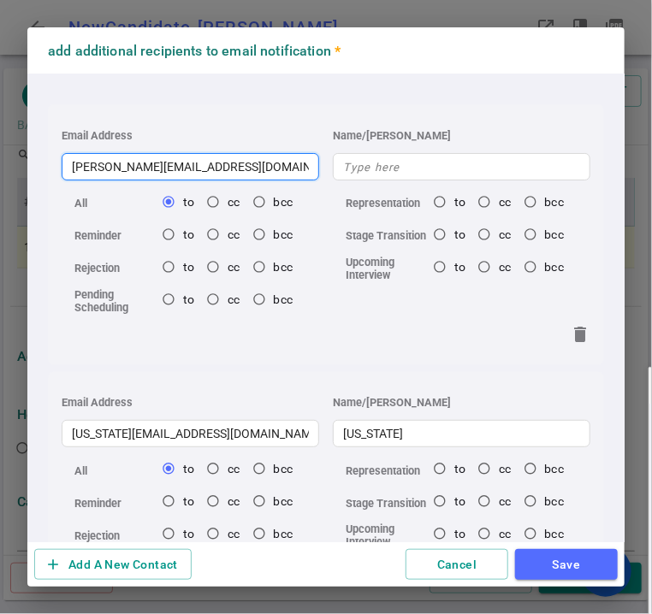
type input "[PERSON_NAME][EMAIL_ADDRESS][DOMAIN_NAME]"
radio input "true"
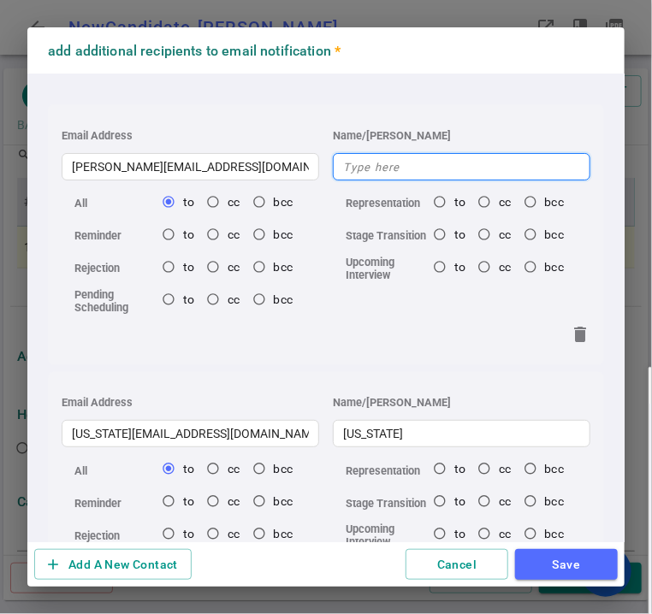
click at [399, 164] on input "text" at bounding box center [462, 166] width 258 height 27
type input "S"
radio input "true"
type input "[PERSON_NAME]"
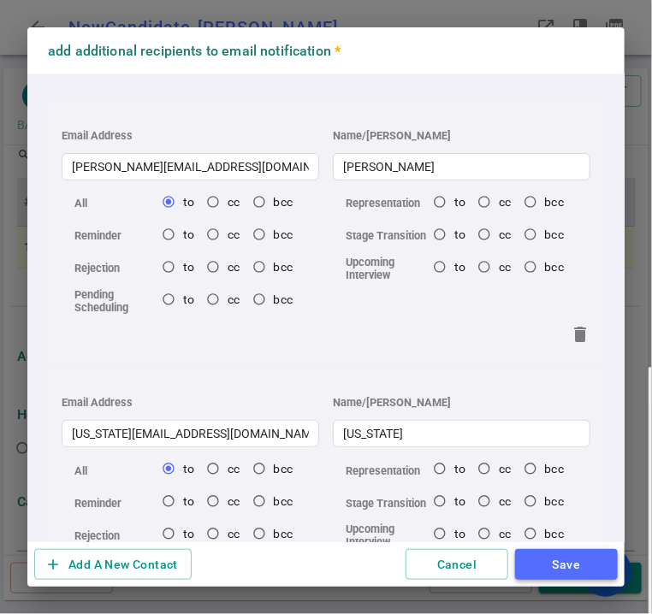
radio input "true"
click at [567, 556] on button "Save" at bounding box center [566, 565] width 103 height 32
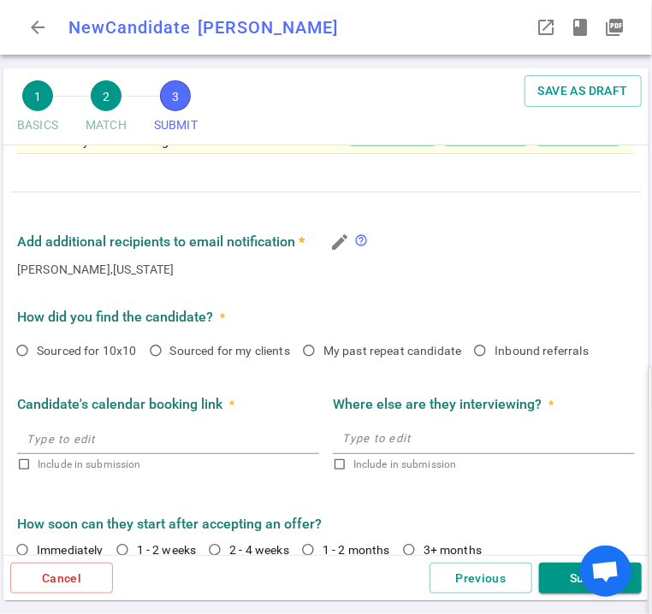
scroll to position [986, 0]
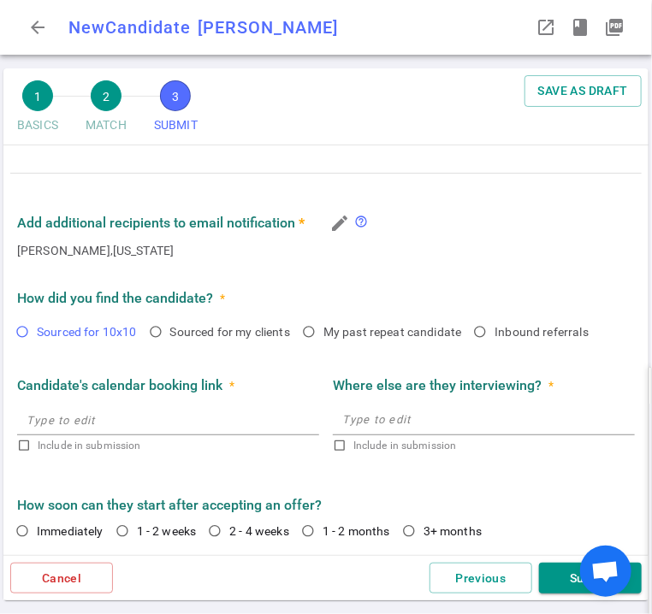
click at [22, 325] on input "Sourced for 10x10" at bounding box center [22, 331] width 29 height 29
radio input "true"
click at [216, 530] on input "2 - 4 weeks" at bounding box center [214, 531] width 29 height 29
radio input "true"
click at [564, 594] on div "Cancel Previous Submit" at bounding box center [325, 578] width 645 height 46
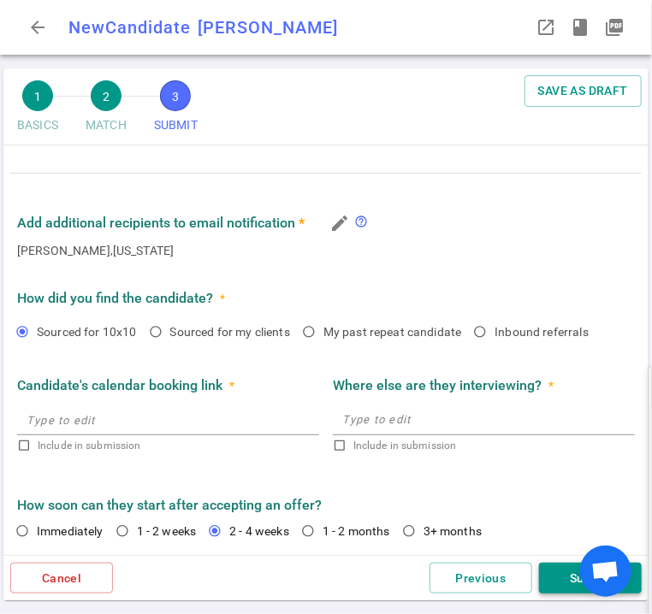
click at [572, 581] on button "Submit" at bounding box center [590, 579] width 103 height 32
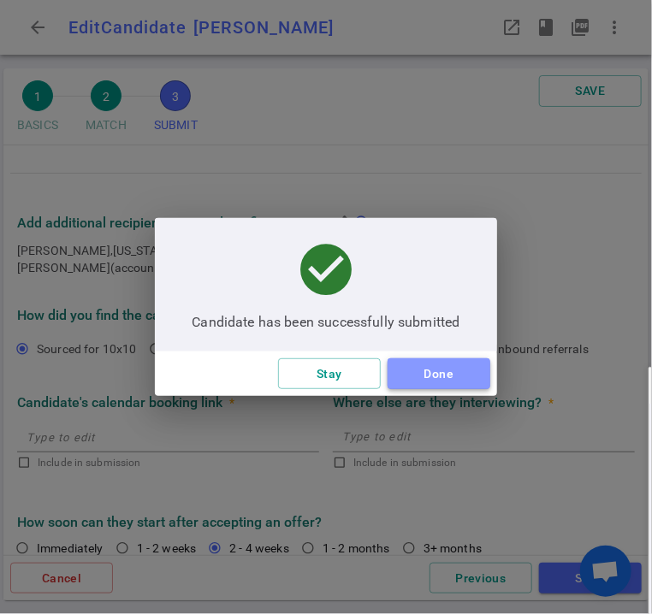
click at [436, 371] on button "Done" at bounding box center [439, 375] width 103 height 32
